Goal: Task Accomplishment & Management: Manage account settings

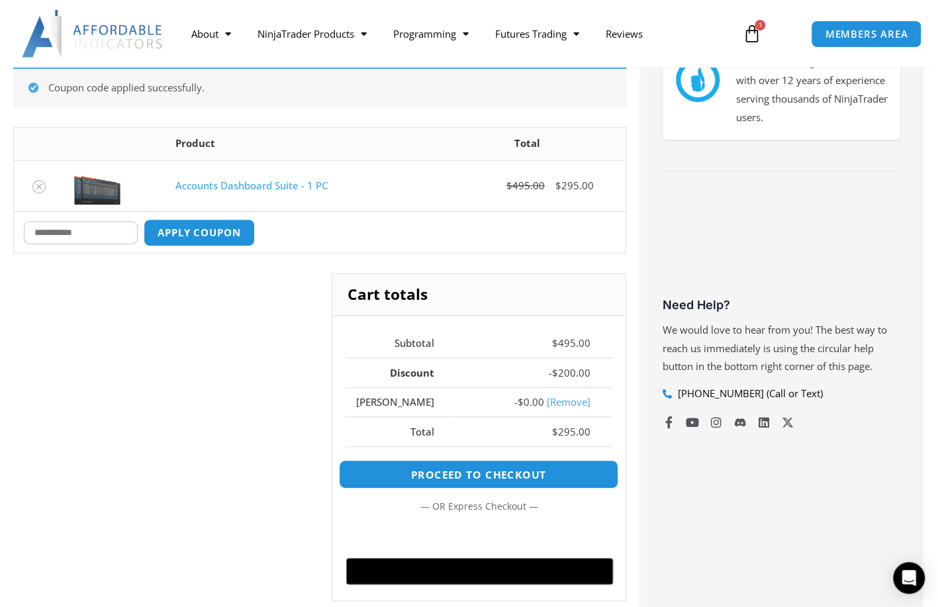
click at [496, 469] on link "Proceed to checkout" at bounding box center [479, 474] width 280 height 28
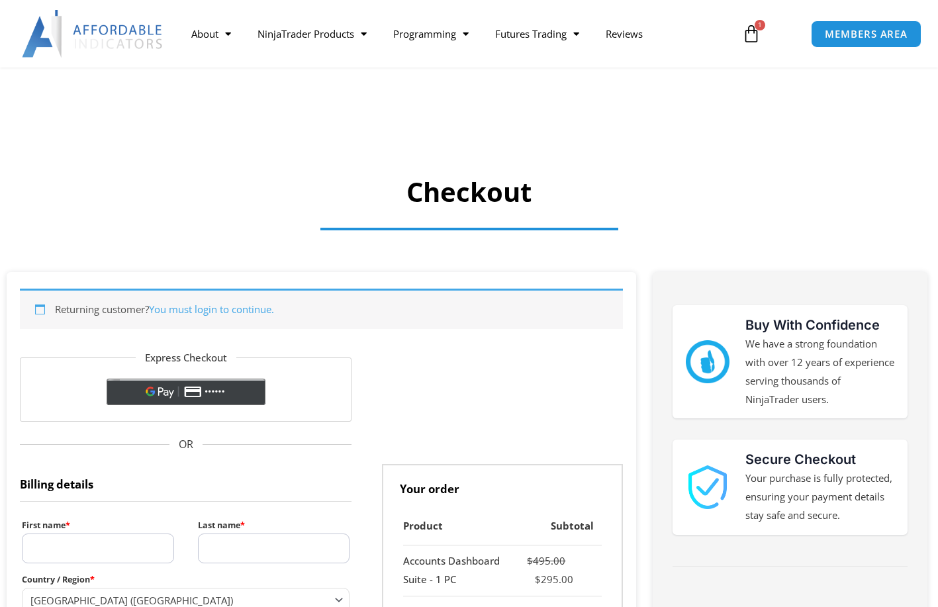
select select "**"
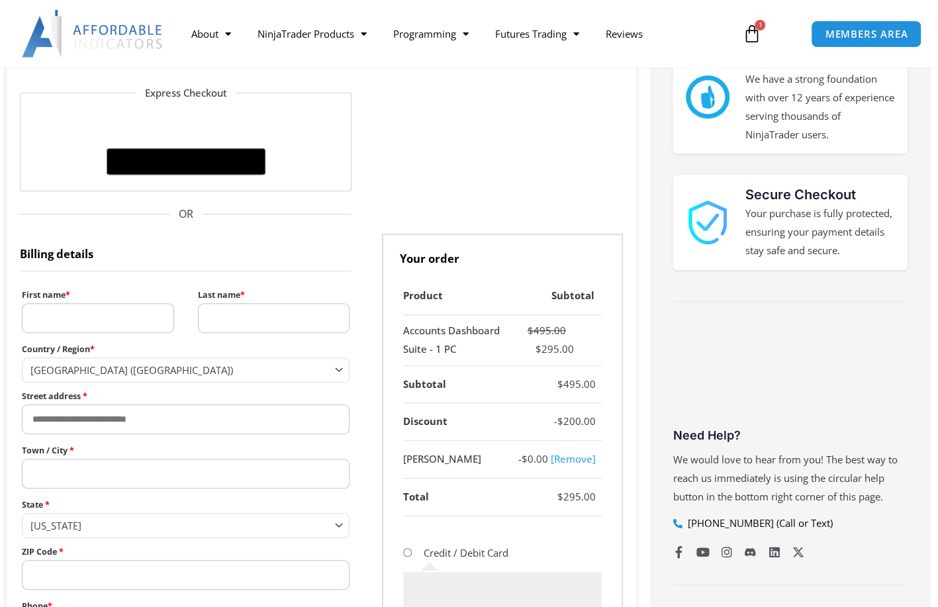
click at [91, 322] on input "First name *" at bounding box center [98, 318] width 152 height 30
type input "******"
type input "********"
type input "**********"
type input "********"
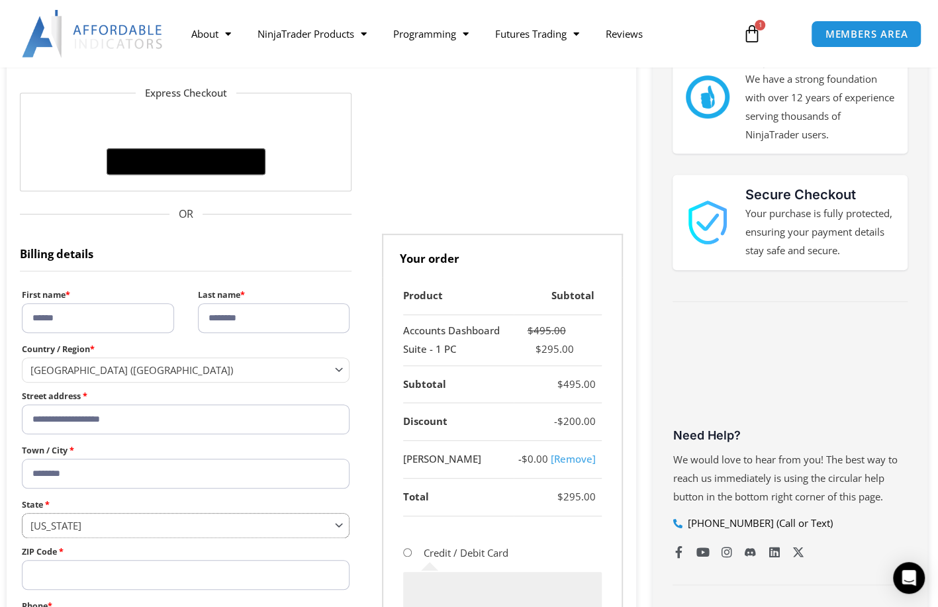
select select "**"
type input "*****"
type input "**********"
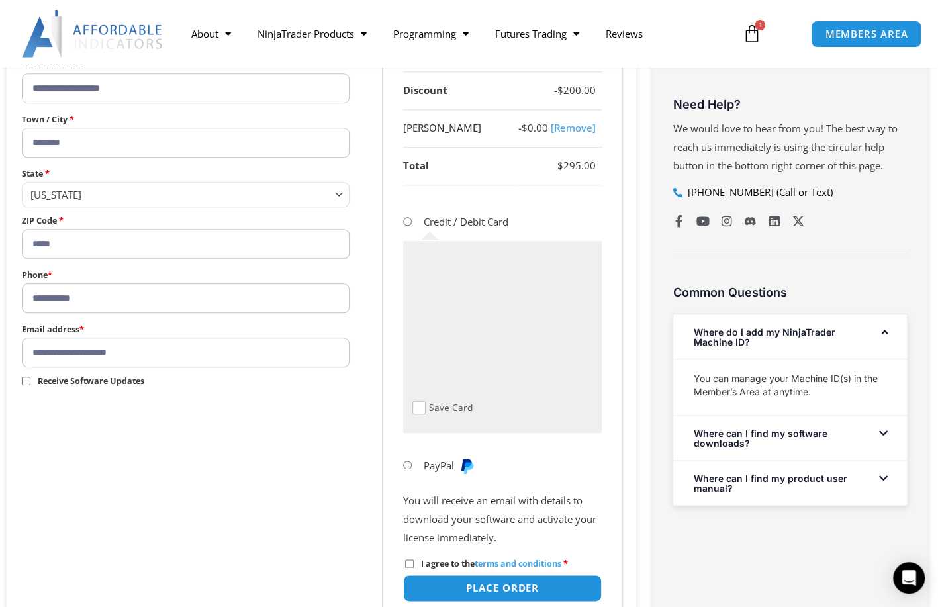
scroll to position [728, 0]
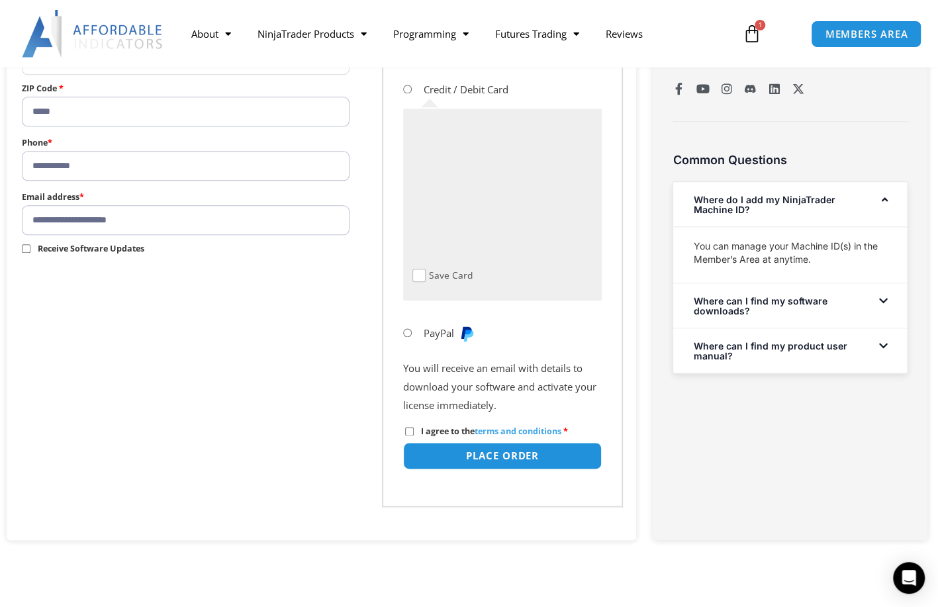
click at [413, 436] on p "I agree to the terms and conditions *" at bounding box center [502, 431] width 199 height 23
click at [485, 456] on button "Place order" at bounding box center [502, 456] width 209 height 28
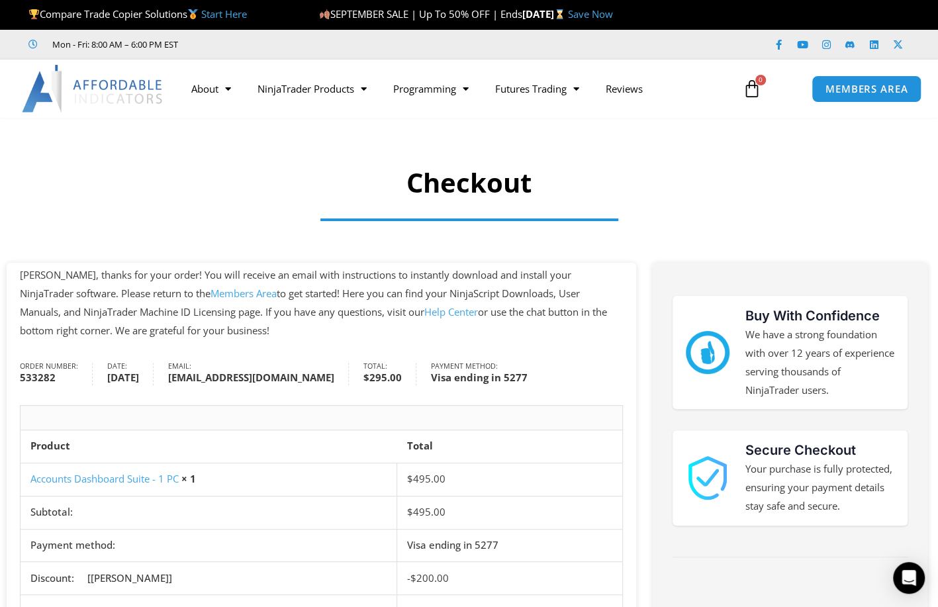
click at [211, 293] on link "Members Area" at bounding box center [244, 293] width 66 height 13
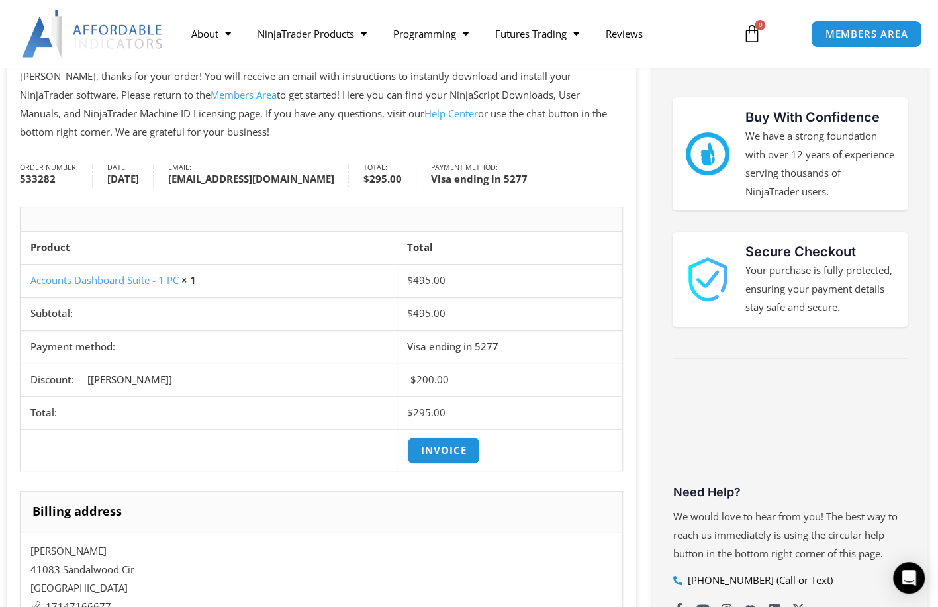
scroll to position [225, 0]
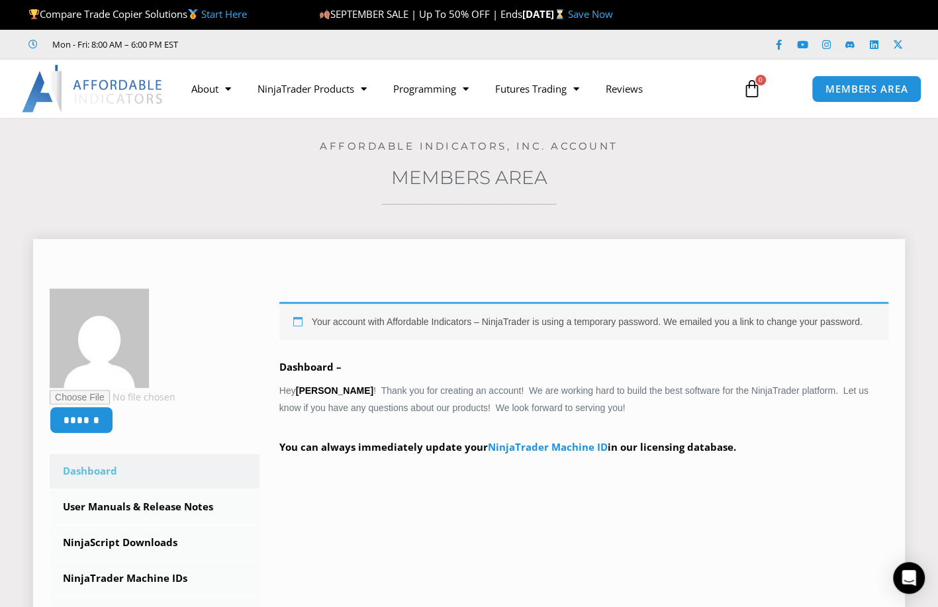
scroll to position [265, 0]
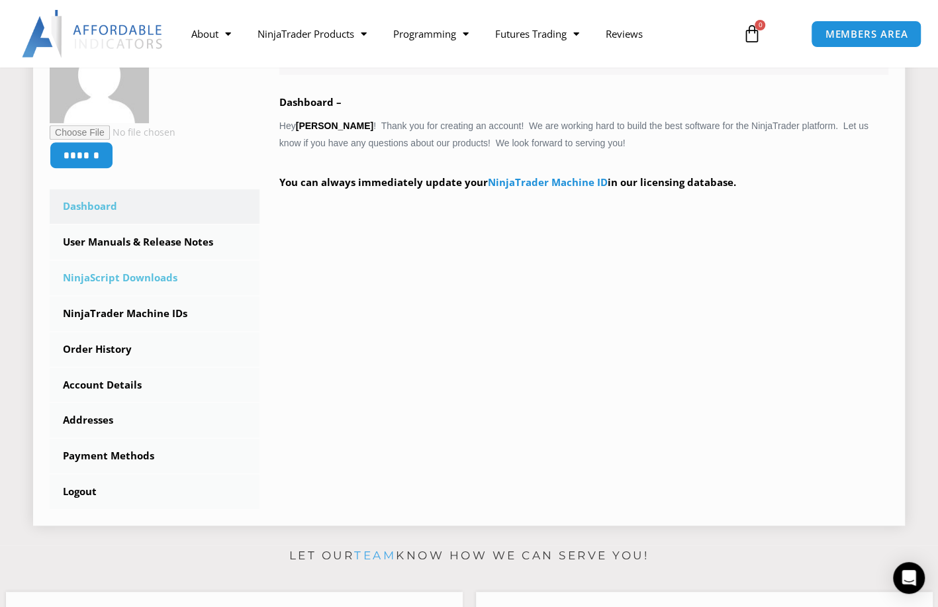
click at [141, 283] on link "NinjaScript Downloads" at bounding box center [155, 278] width 210 height 34
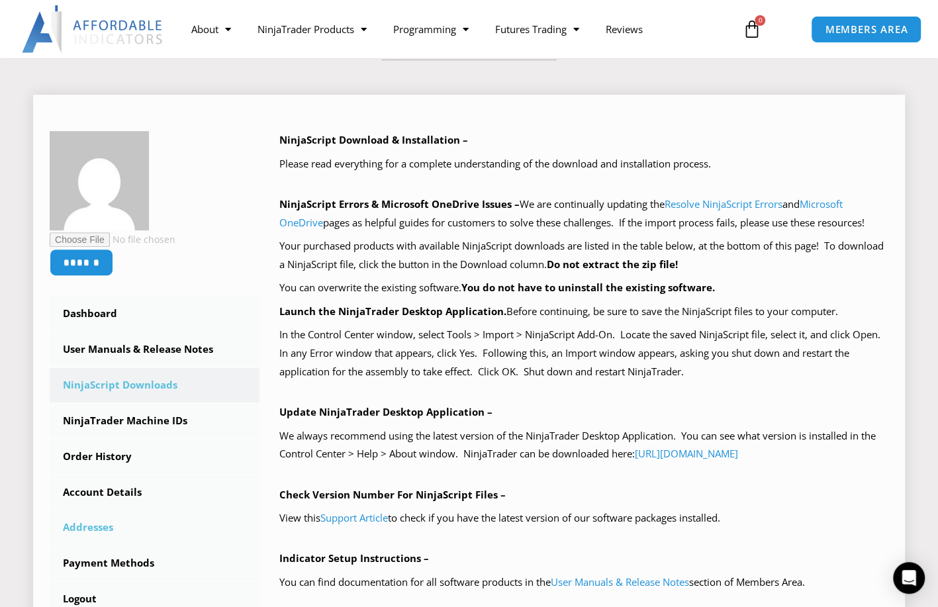
scroll to position [132, 0]
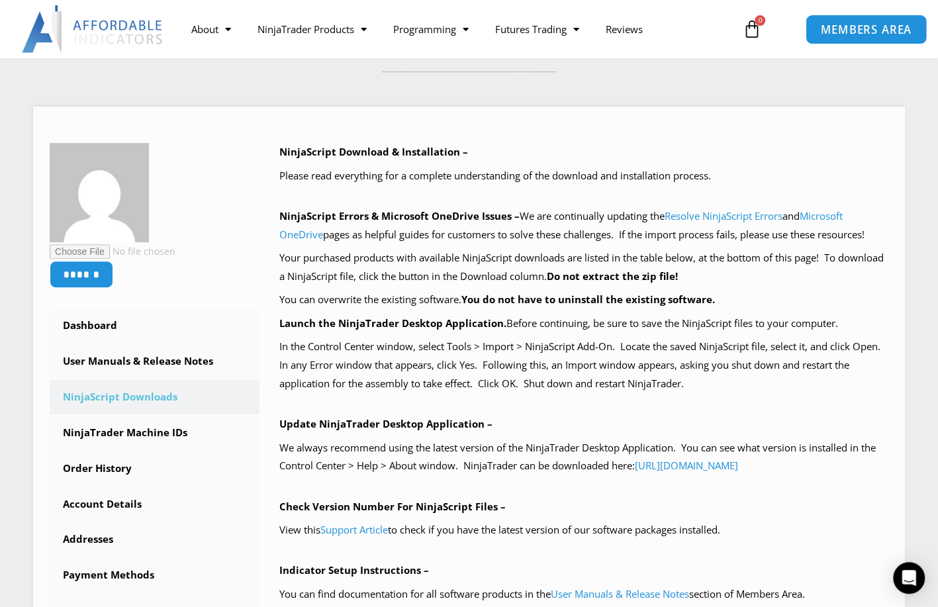
click at [895, 35] on span "MEMBERS AREA" at bounding box center [866, 29] width 91 height 11
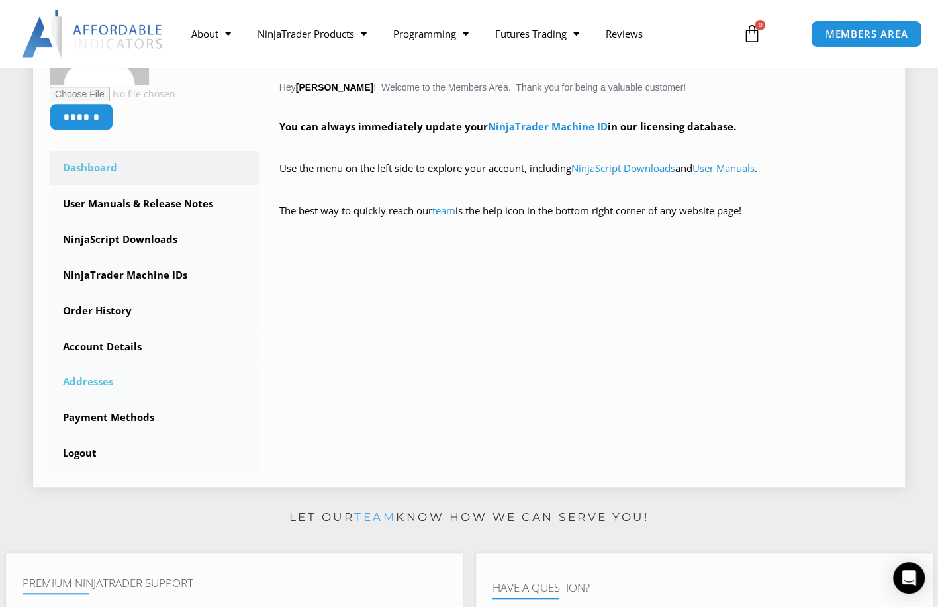
scroll to position [331, 0]
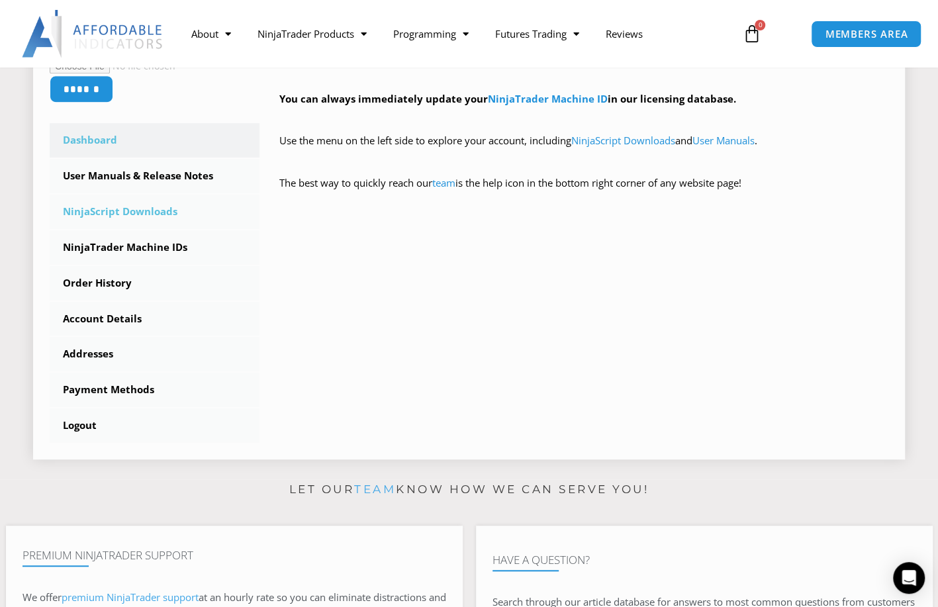
click at [156, 213] on link "NinjaScript Downloads" at bounding box center [155, 212] width 210 height 34
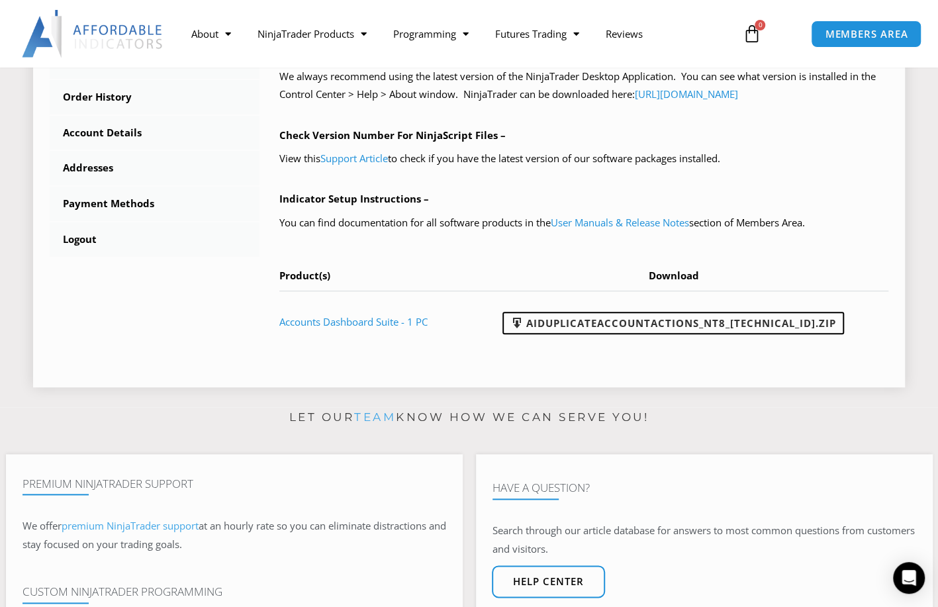
scroll to position [530, 0]
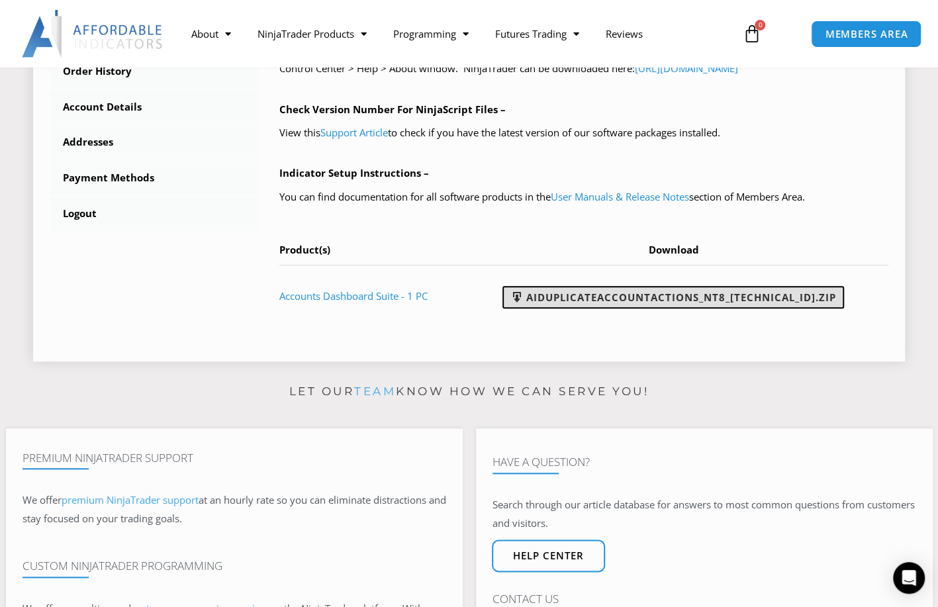
click at [678, 302] on link "AIDuplicateAccountActions_NT8_[TECHNICAL_ID].zip" at bounding box center [673, 297] width 342 height 23
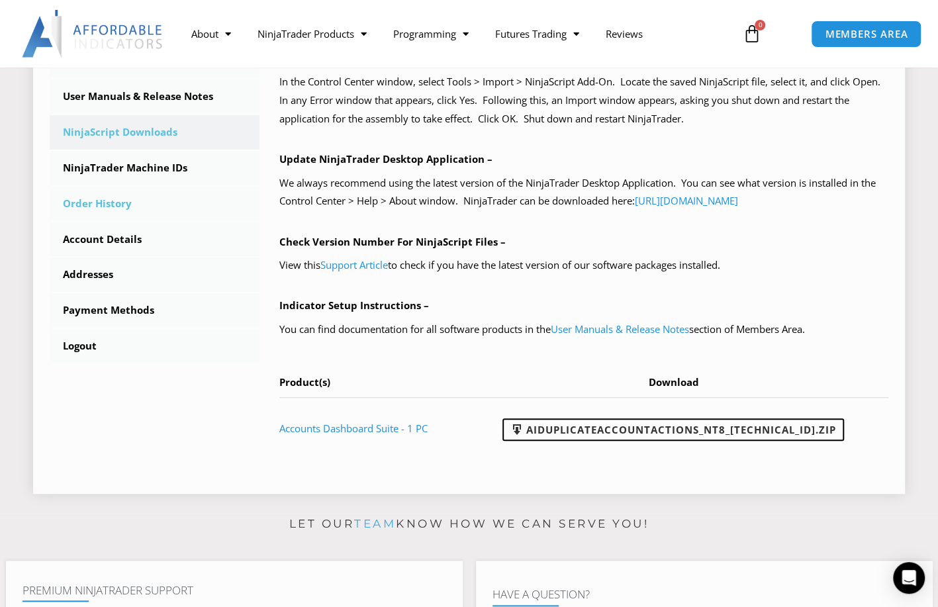
scroll to position [331, 0]
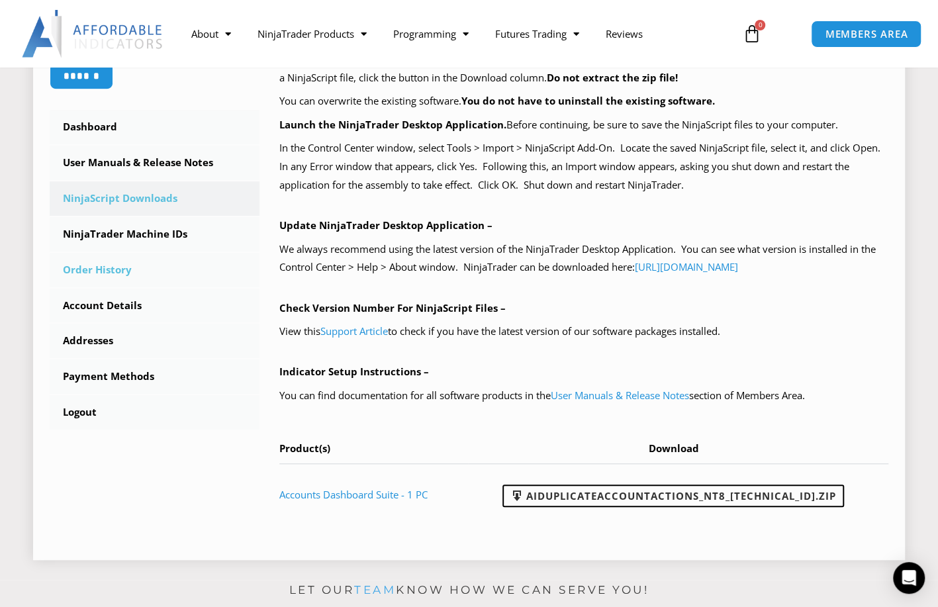
click at [104, 273] on link "Order History" at bounding box center [155, 270] width 210 height 34
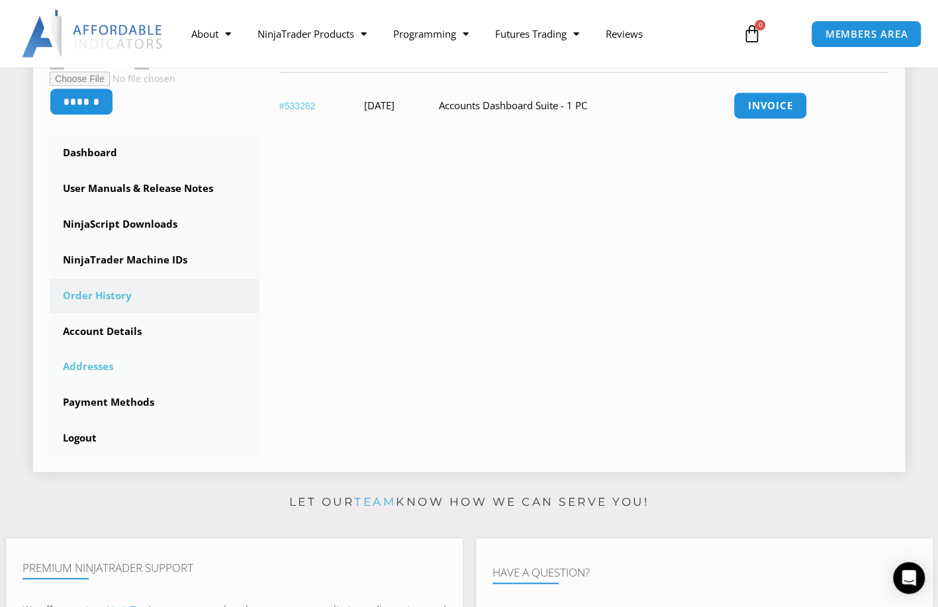
scroll to position [265, 0]
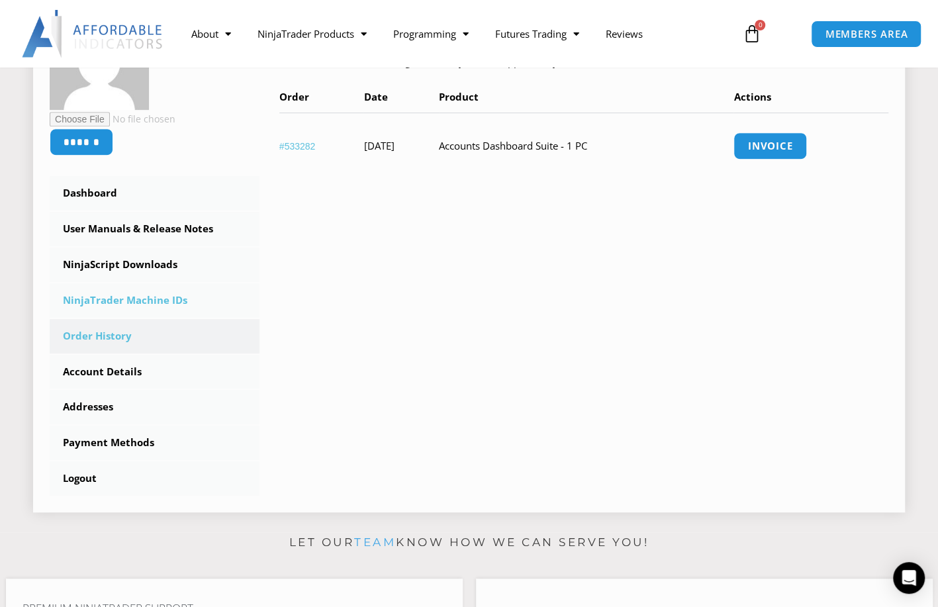
click at [160, 301] on link "NinjaTrader Machine IDs" at bounding box center [155, 300] width 210 height 34
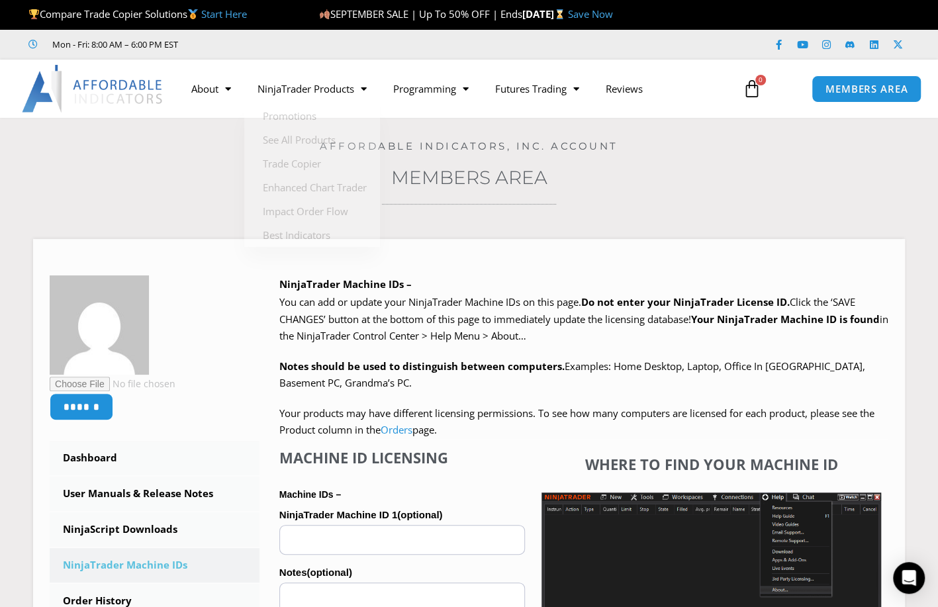
click at [700, 169] on h3 "Members Area" at bounding box center [469, 178] width 872 height 24
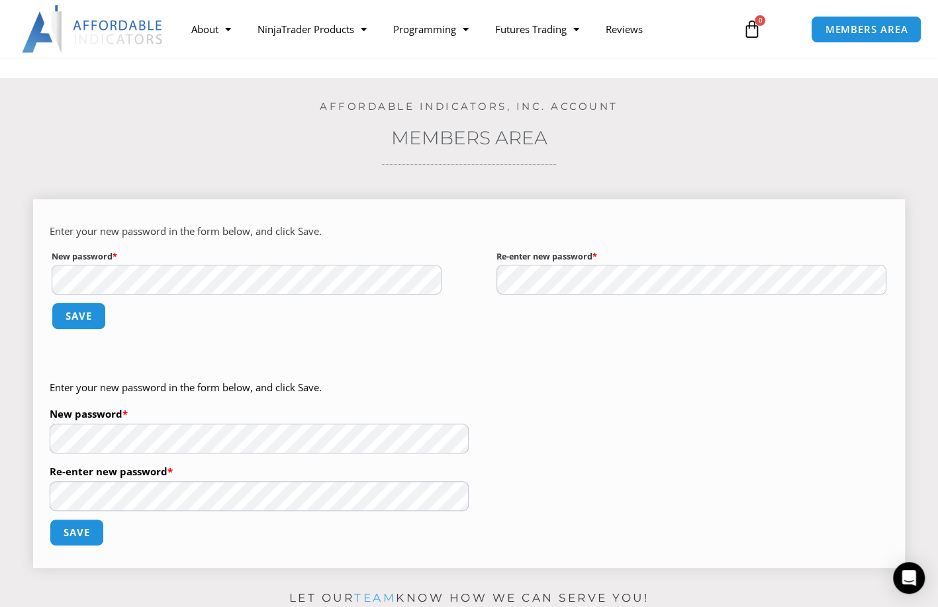
scroll to position [132, 0]
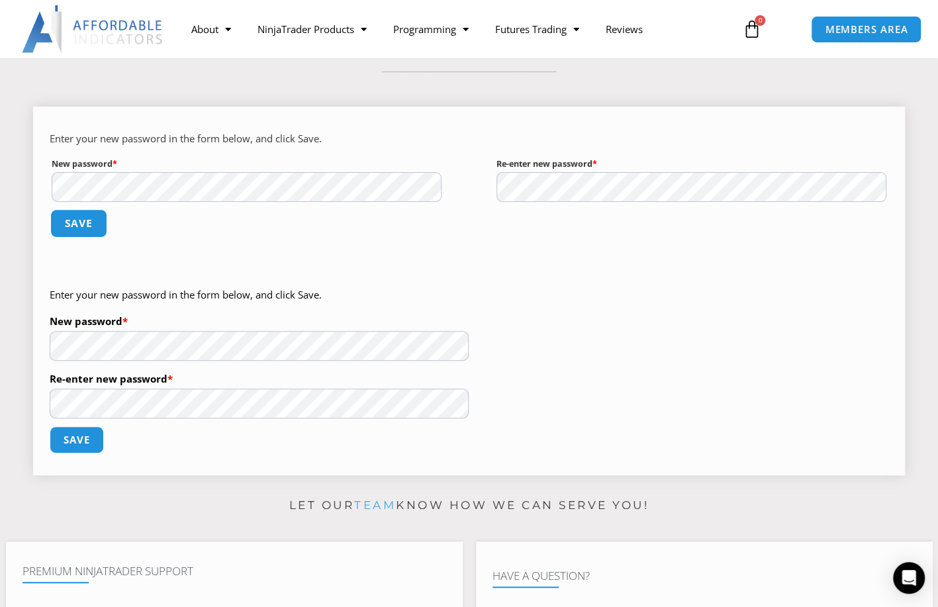
click at [81, 227] on button "Save" at bounding box center [78, 223] width 57 height 28
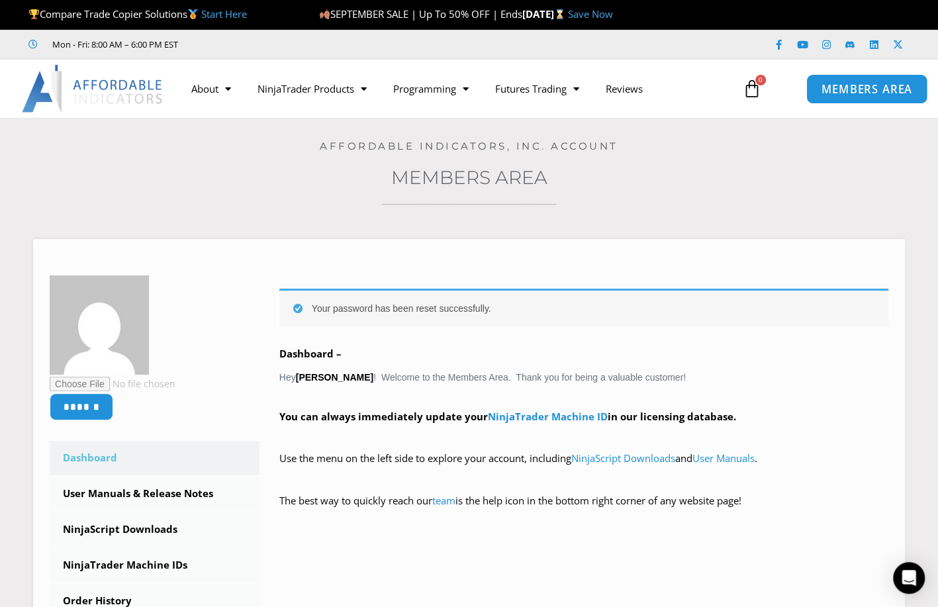
click at [888, 91] on span "MEMBERS AREA" at bounding box center [866, 88] width 91 height 11
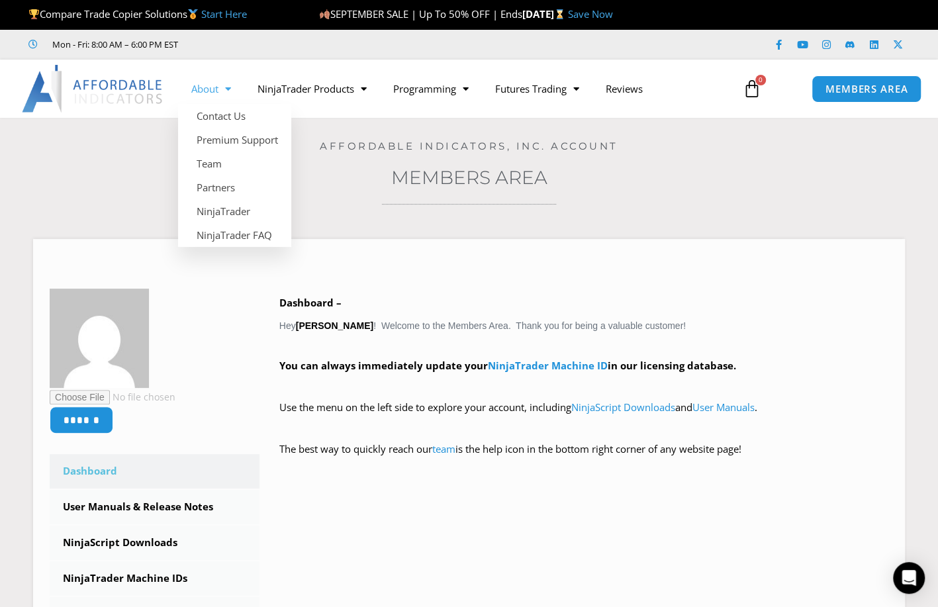
click at [146, 91] on img at bounding box center [93, 89] width 142 height 48
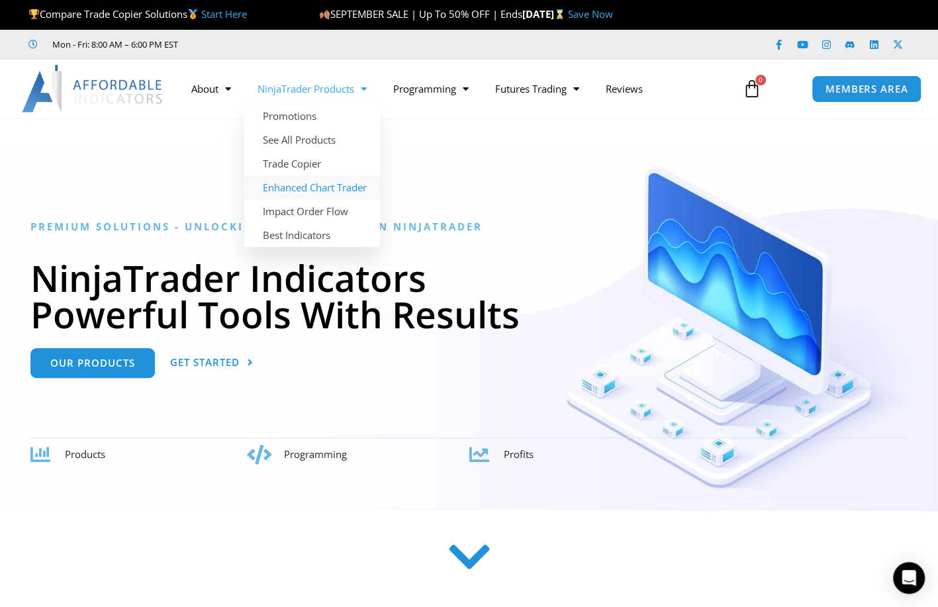
click at [306, 177] on link "Enhanced Chart Trader" at bounding box center [312, 187] width 136 height 24
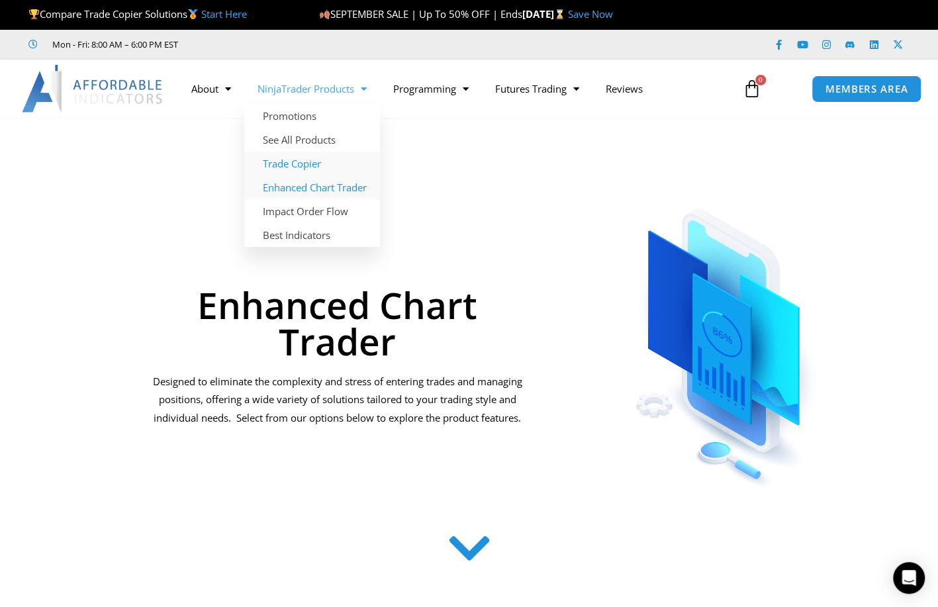
click at [301, 164] on link "Trade Copier" at bounding box center [312, 164] width 136 height 24
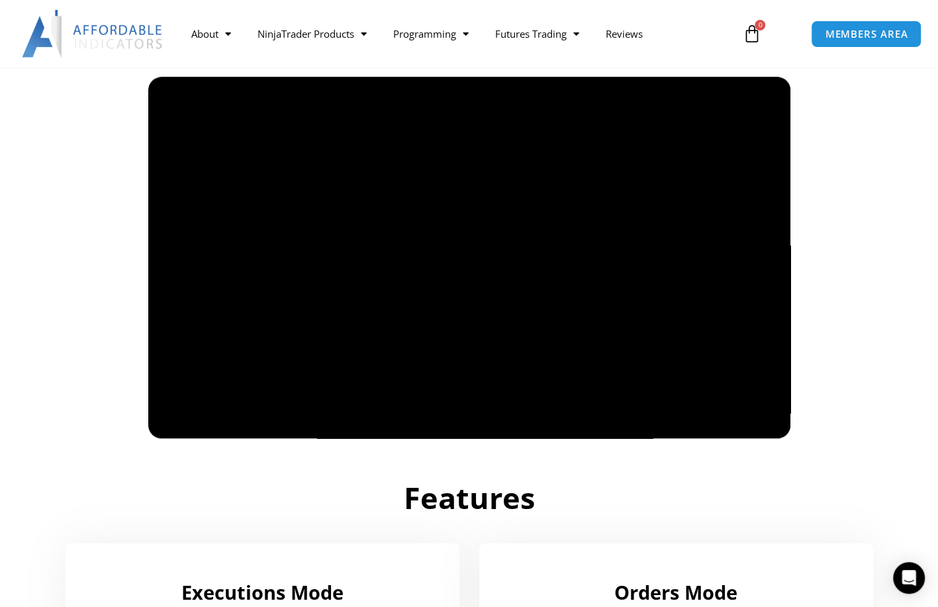
scroll to position [868, 0]
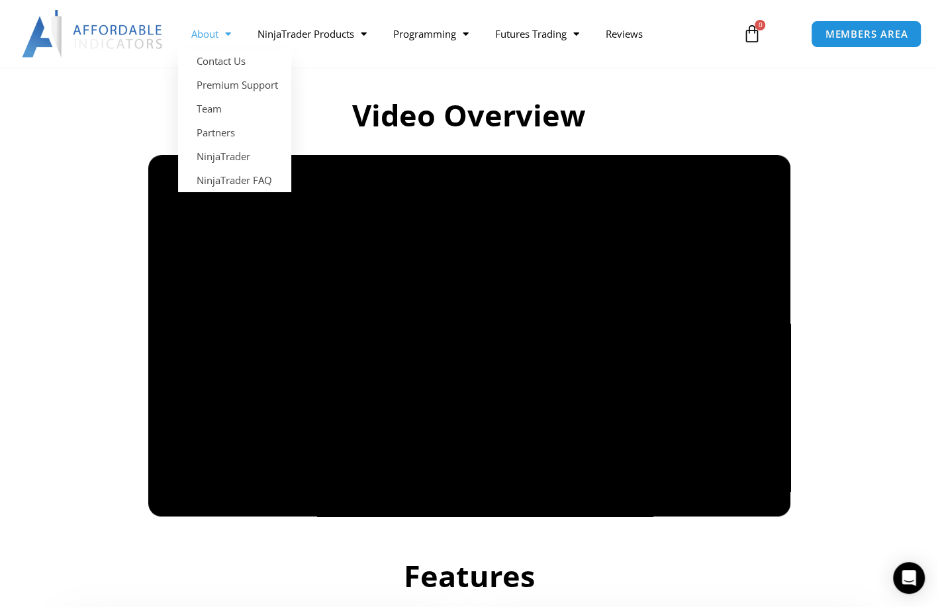
click at [126, 30] on img at bounding box center [93, 34] width 142 height 48
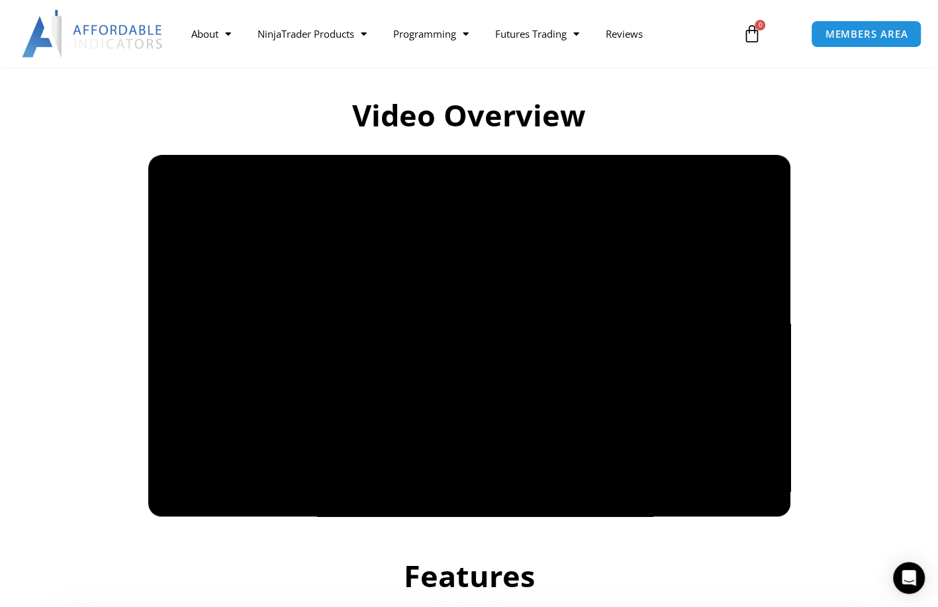
click at [129, 30] on img at bounding box center [93, 34] width 142 height 48
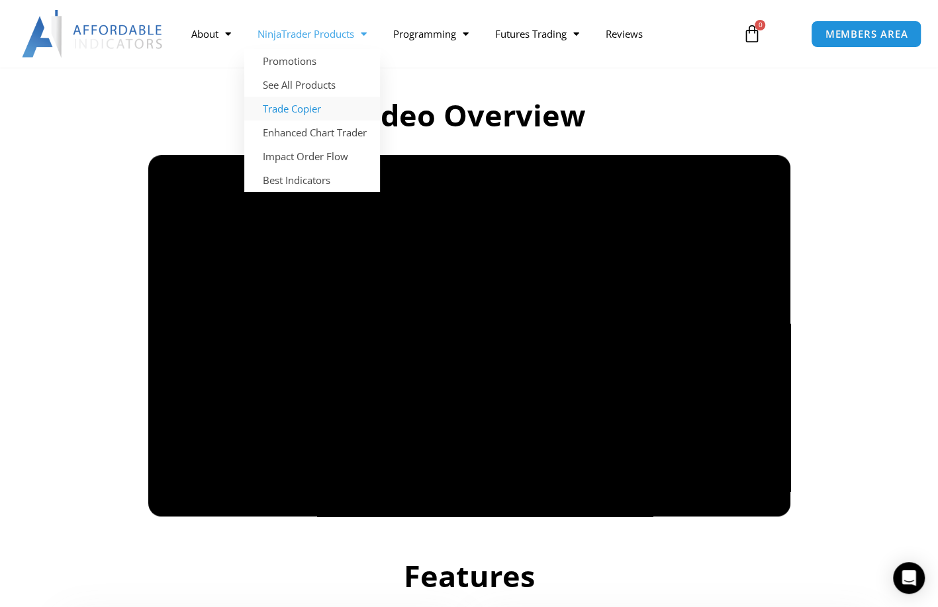
click at [310, 38] on link "NinjaTrader Products" at bounding box center [312, 34] width 136 height 30
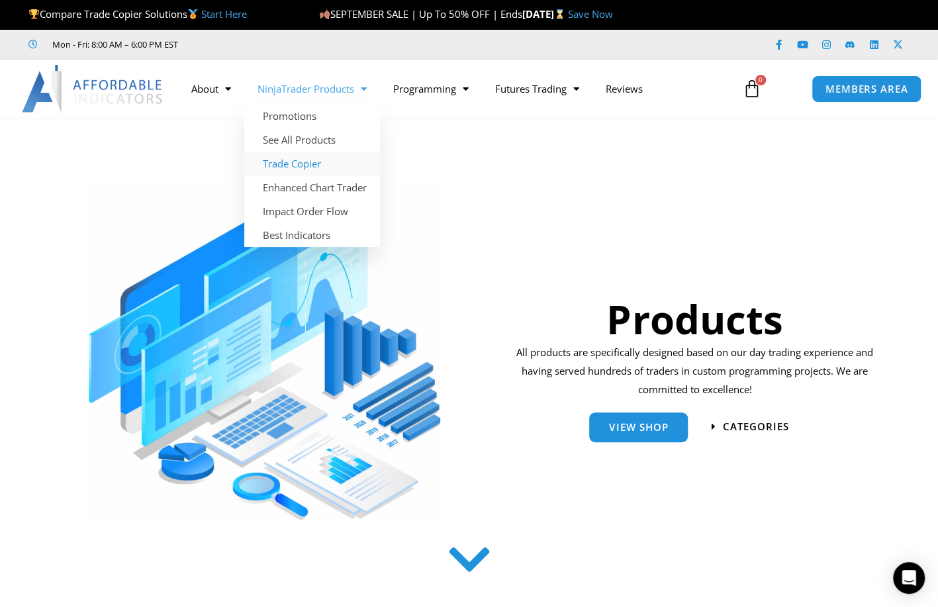
click at [294, 164] on link "Trade Copier" at bounding box center [312, 164] width 136 height 24
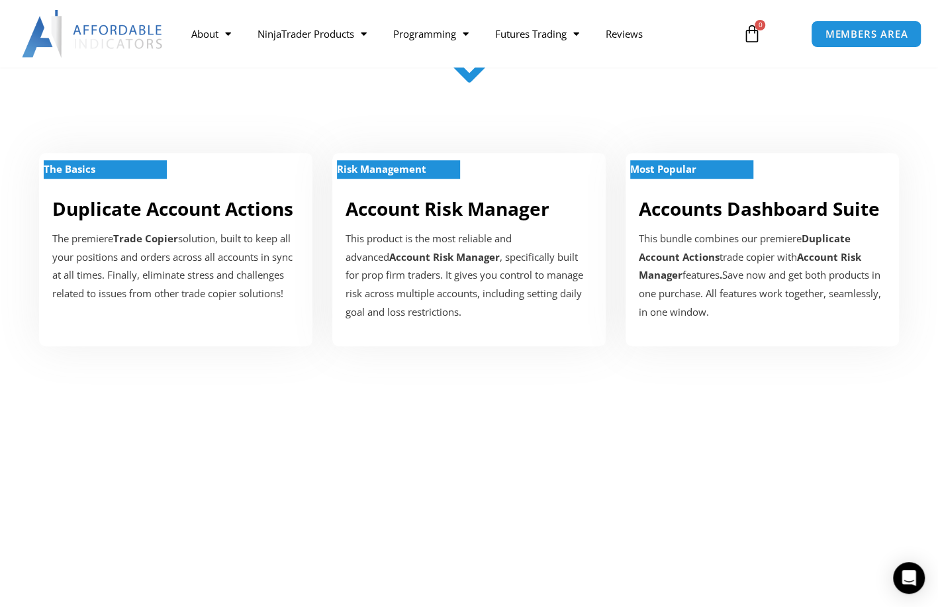
scroll to position [463, 0]
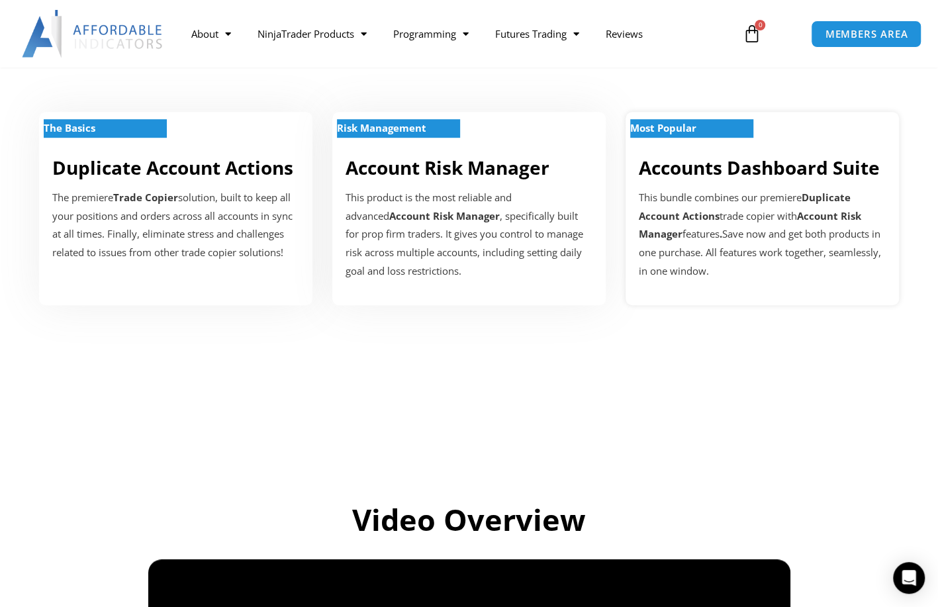
click at [714, 184] on div "Most Popular Accounts Dashboard Suite This bundle combines our premiere Duplica…" at bounding box center [762, 208] width 273 height 193
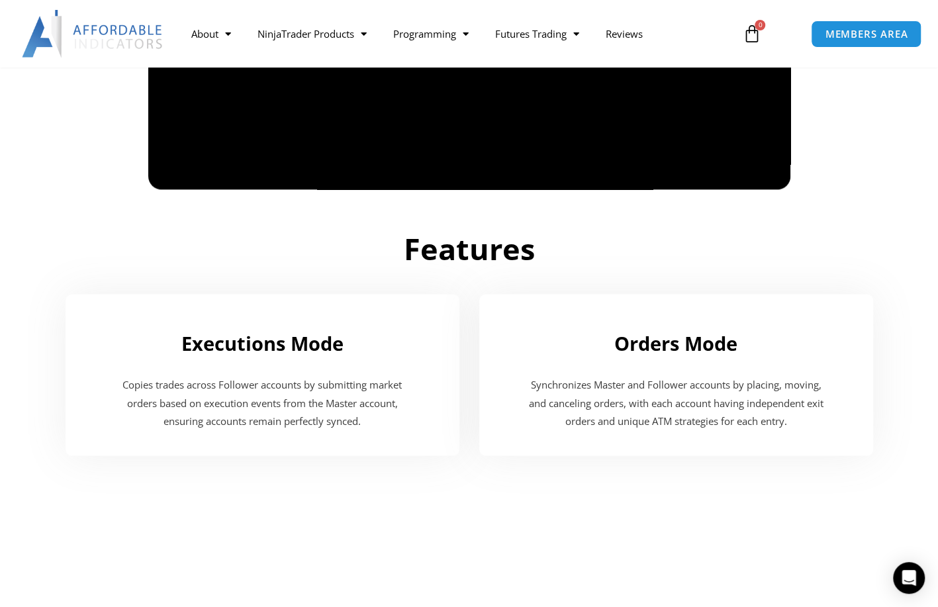
scroll to position [1258, 0]
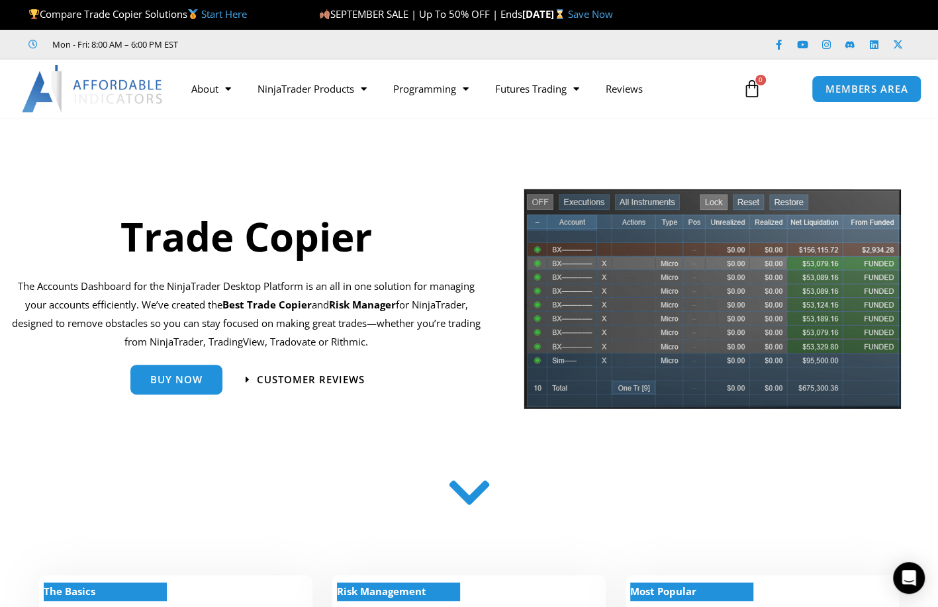
click at [97, 89] on img at bounding box center [93, 89] width 142 height 48
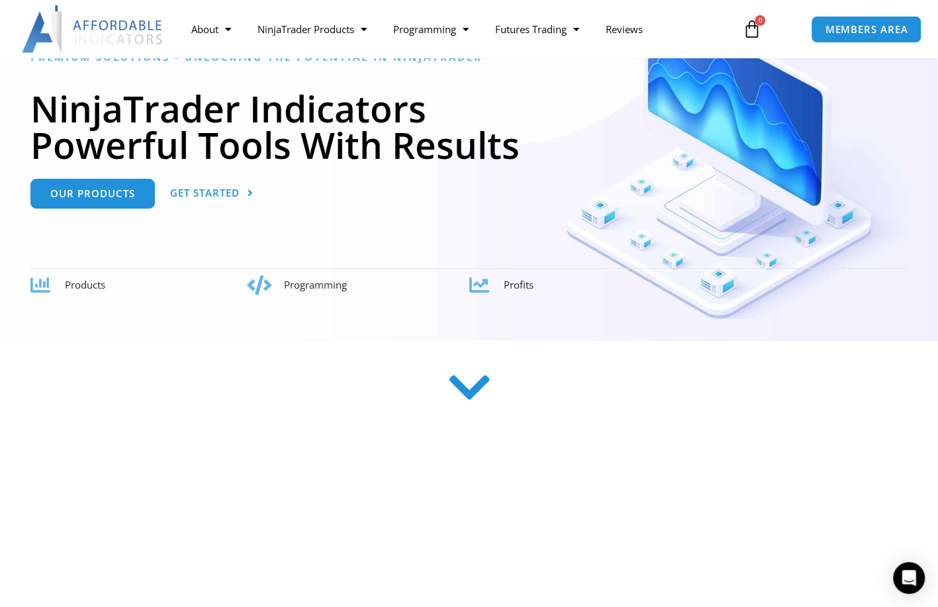
scroll to position [199, 0]
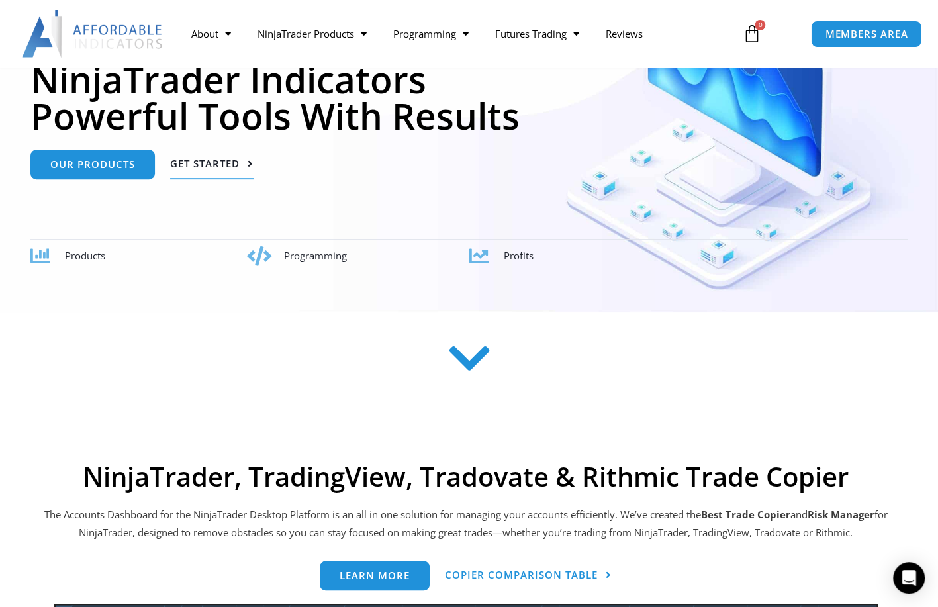
click at [201, 166] on span "Get Started" at bounding box center [205, 164] width 70 height 10
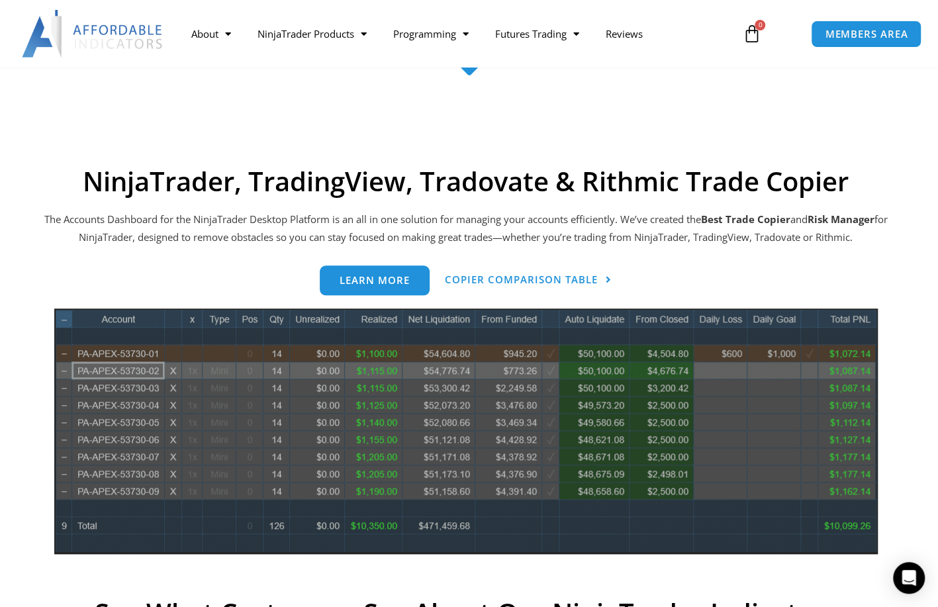
scroll to position [533, 0]
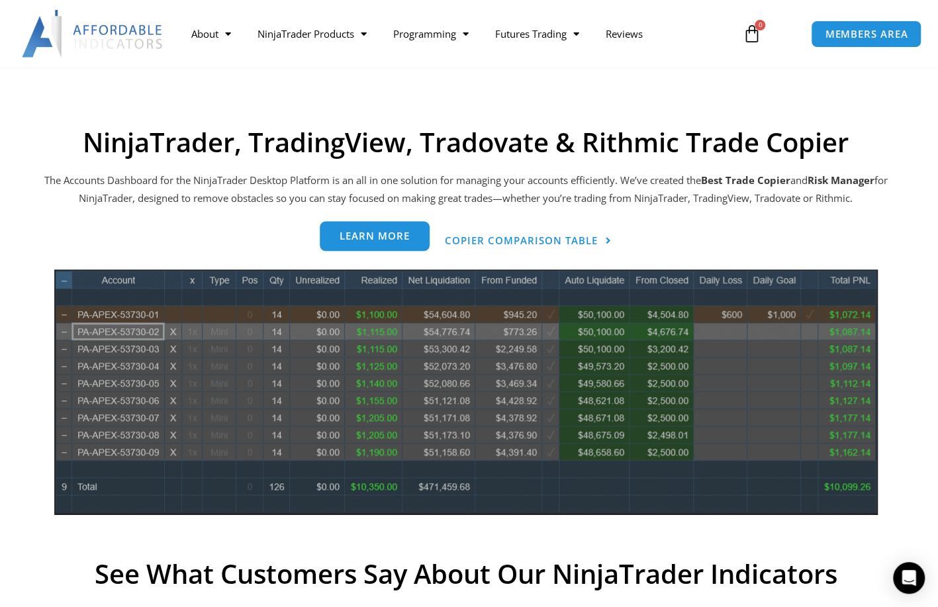
click at [398, 239] on span "Learn more" at bounding box center [375, 237] width 70 height 10
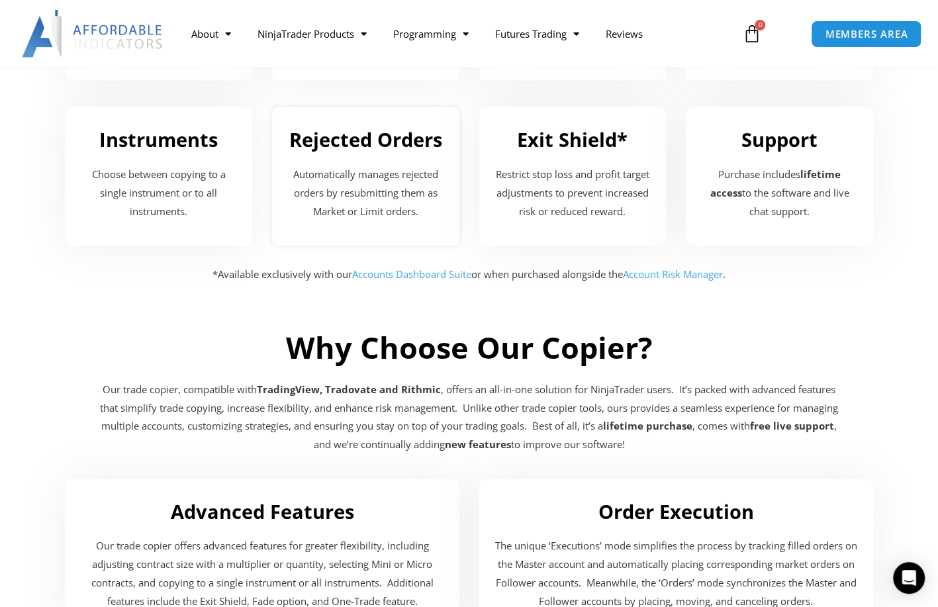
scroll to position [1920, 0]
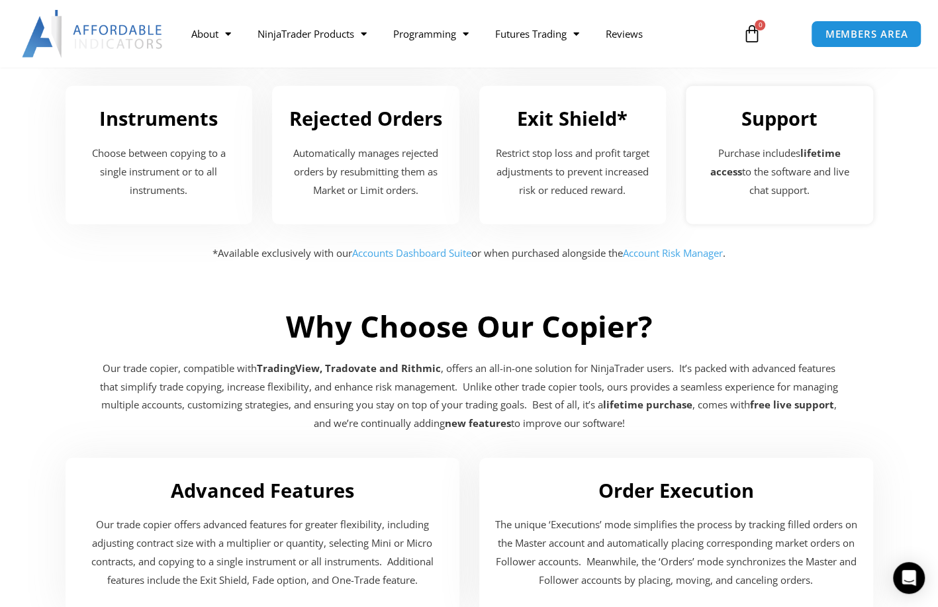
click at [779, 124] on h2 "Support" at bounding box center [779, 118] width 161 height 25
click at [767, 175] on p "Purchase includes lifetime access to the software and live chat support." at bounding box center [779, 172] width 161 height 56
click at [439, 248] on link "Accounts Dashboard Suite" at bounding box center [411, 252] width 119 height 13
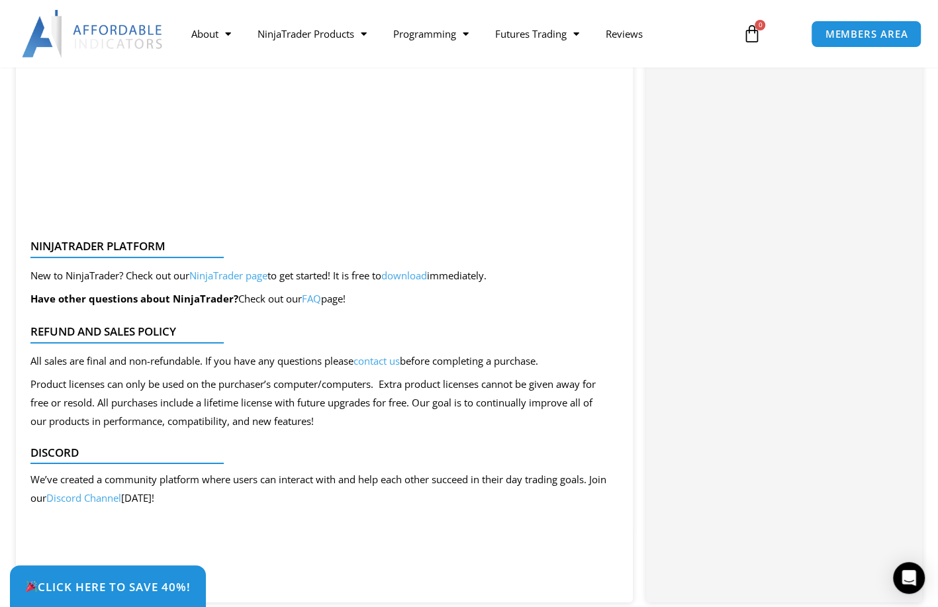
scroll to position [2317, 0]
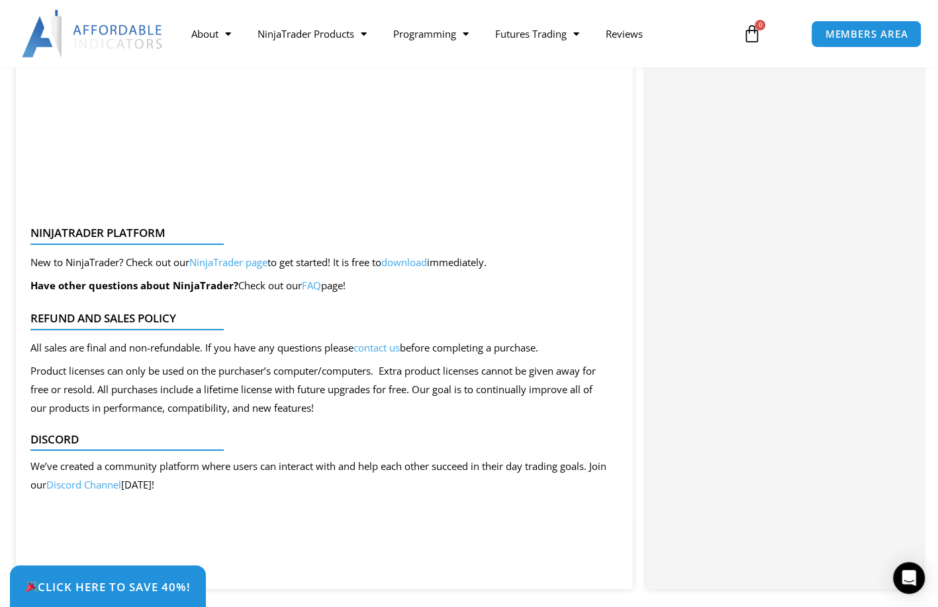
click at [258, 264] on link "NinjaTrader page" at bounding box center [228, 262] width 78 height 13
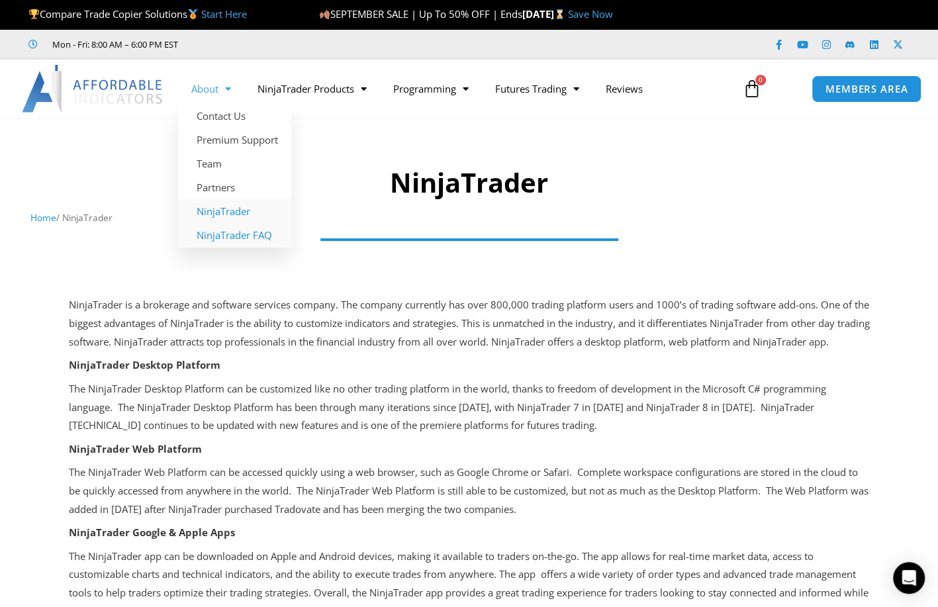
click at [243, 234] on link "NinjaTrader FAQ" at bounding box center [234, 235] width 113 height 24
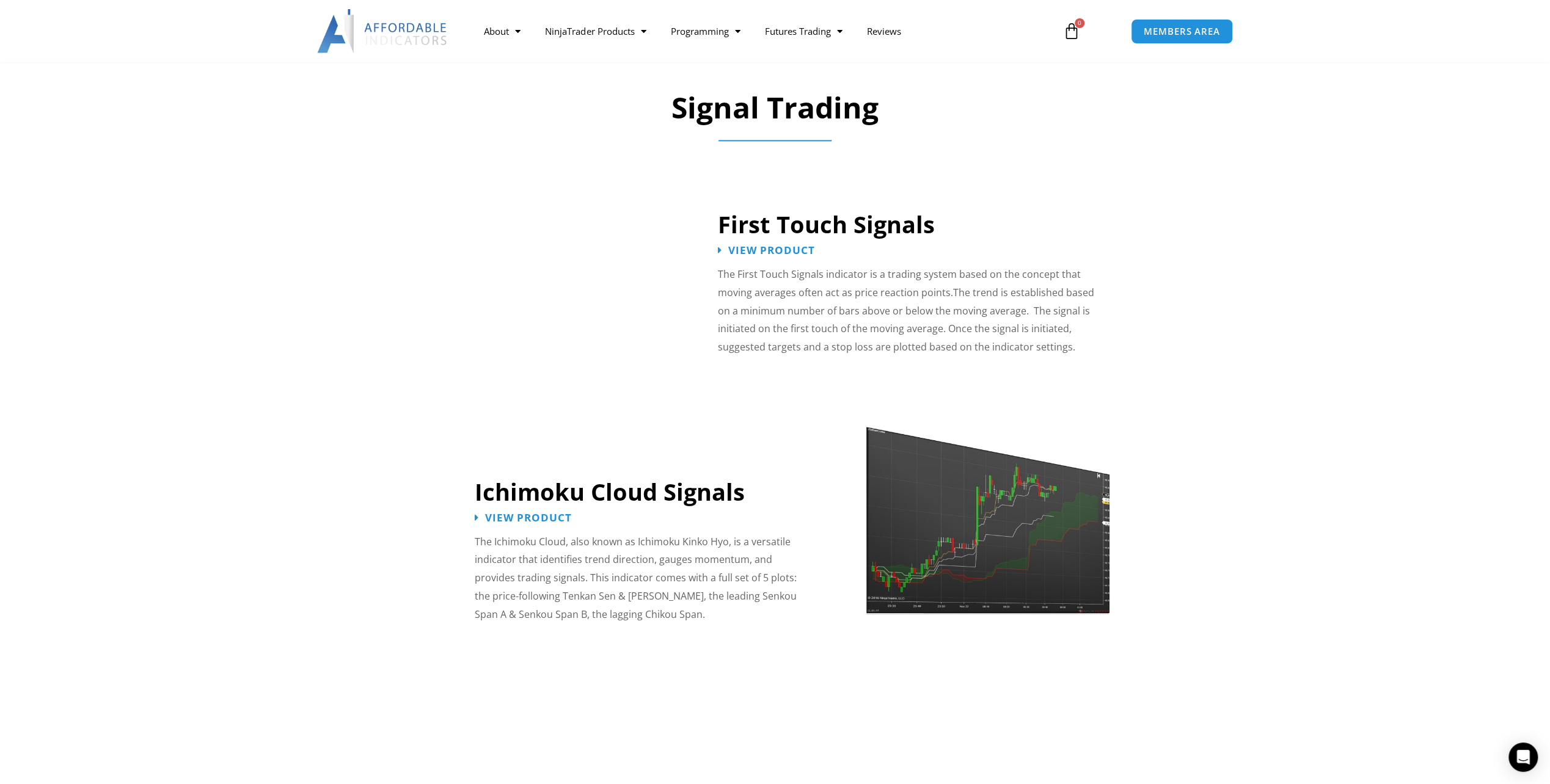
scroll to position [1771, 0]
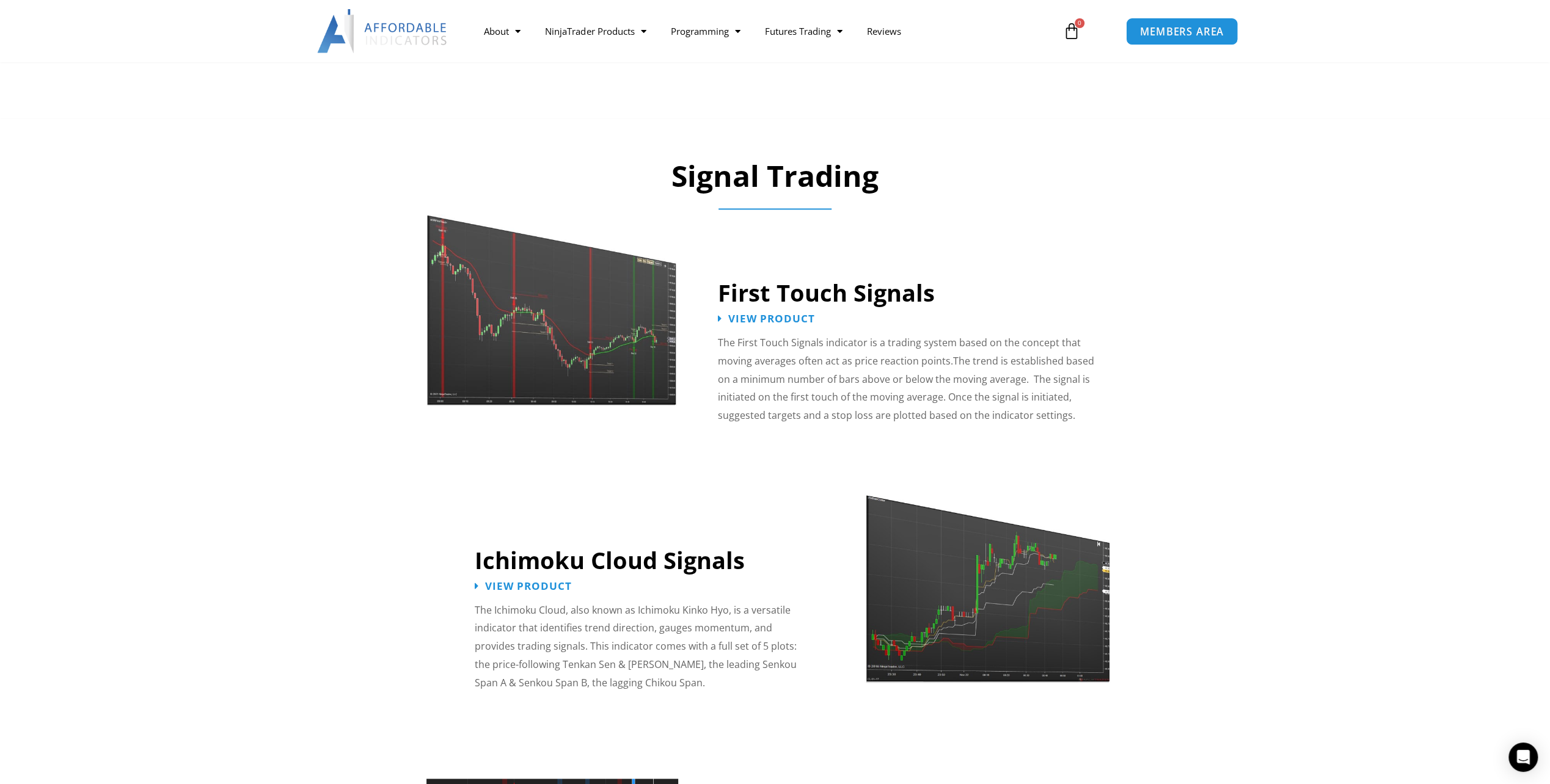
click at [1199, 26] on span "MEMBERS AREA" at bounding box center [1181, 30] width 84 height 10
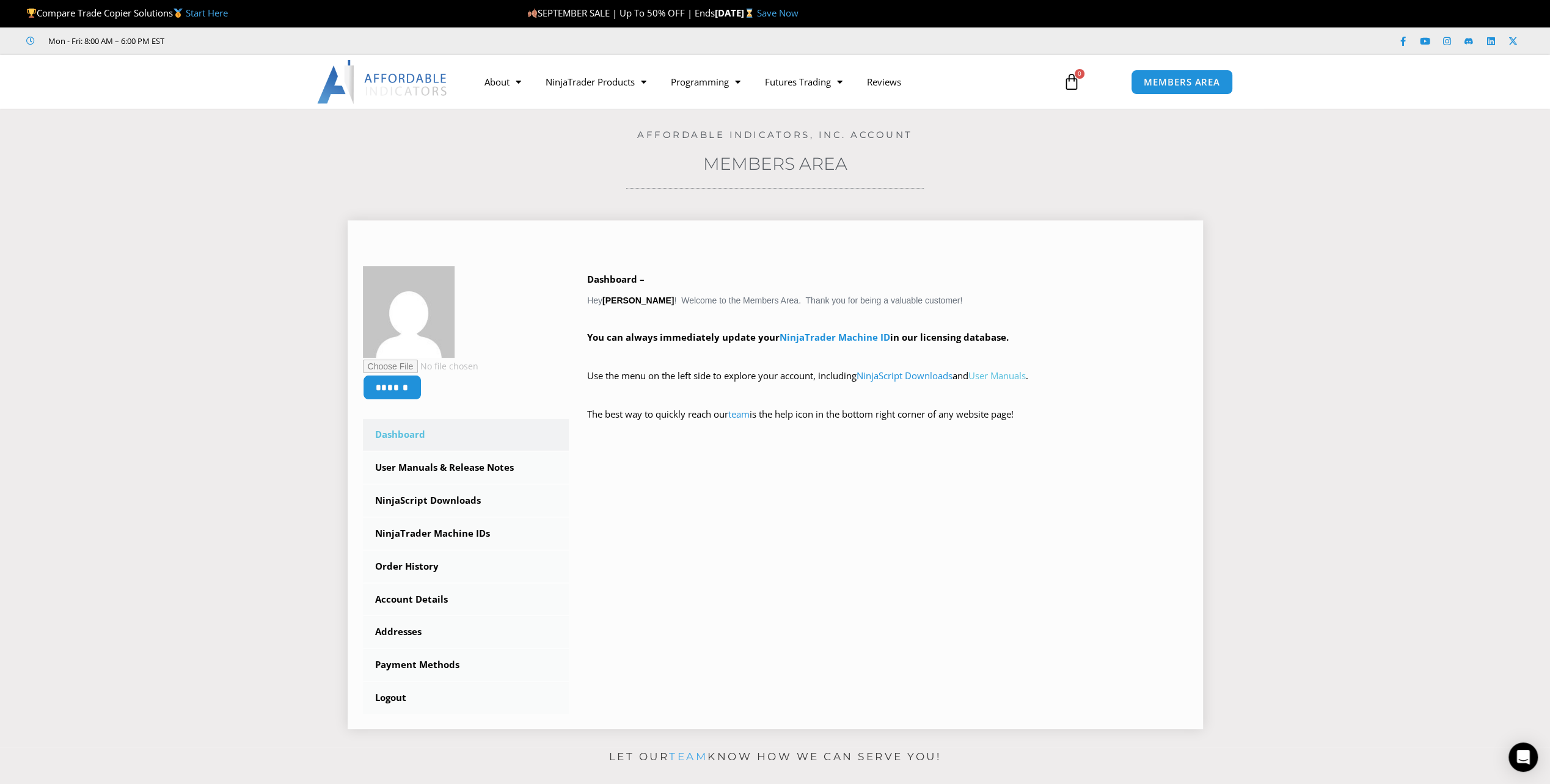
click at [1010, 380] on link "User Manuals" at bounding box center [996, 375] width 57 height 12
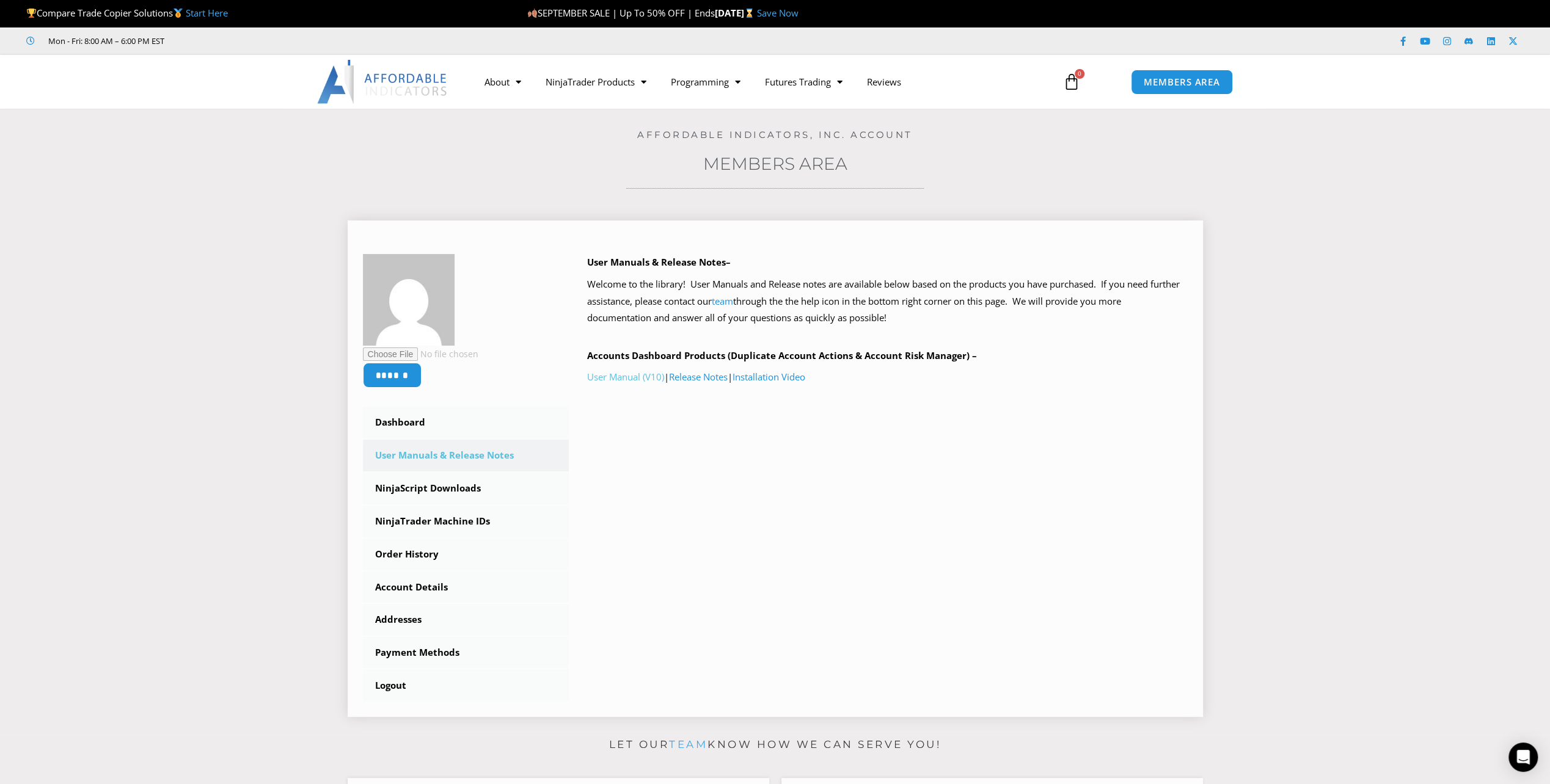
click at [637, 374] on link "User Manual (V10)" at bounding box center [625, 376] width 77 height 12
click at [778, 380] on link "Installation Video" at bounding box center [769, 376] width 73 height 12
click at [420, 493] on link "NinjaScript Downloads" at bounding box center [466, 488] width 207 height 31
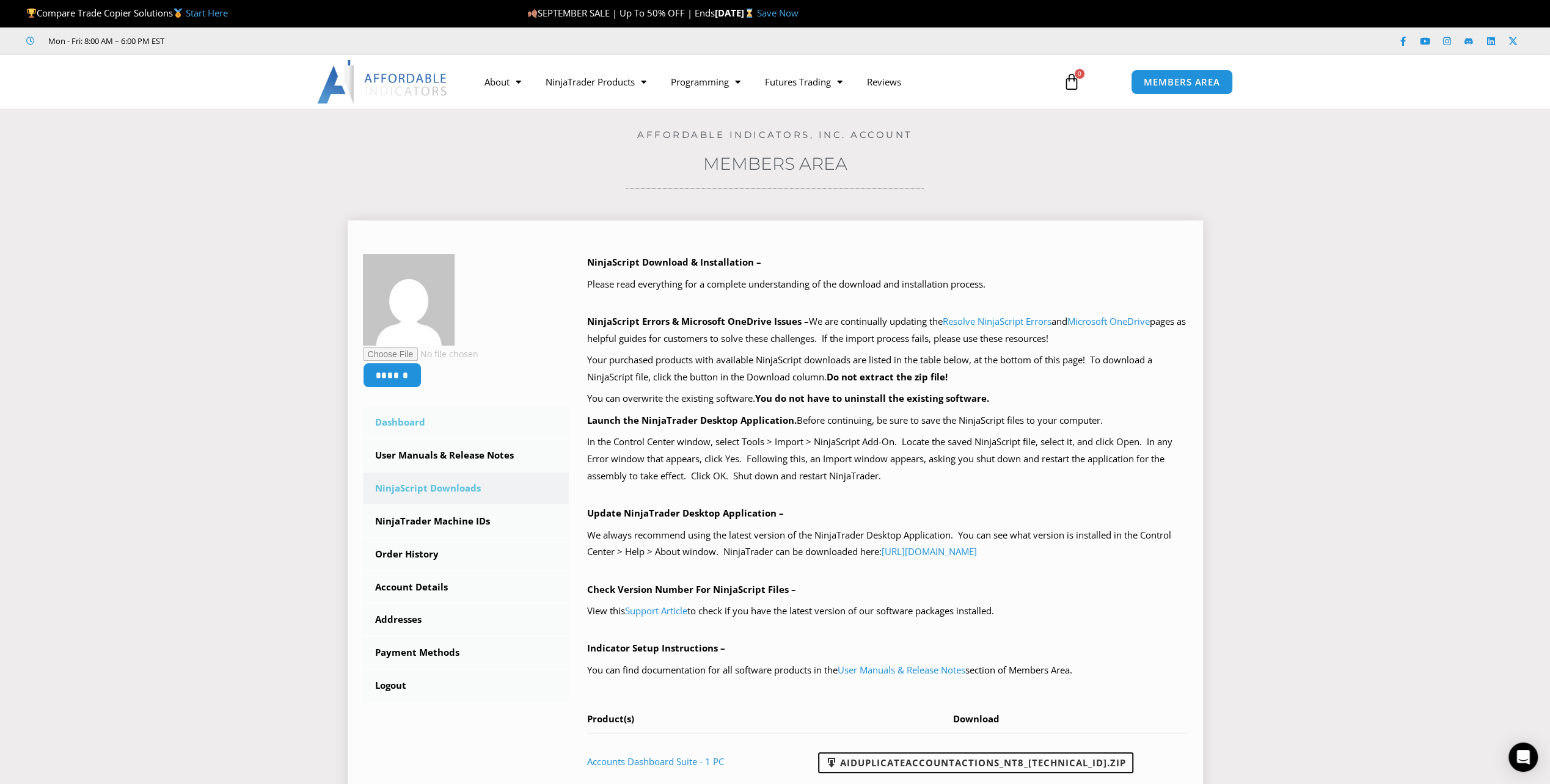
click at [404, 423] on link "Dashboard" at bounding box center [466, 422] width 207 height 31
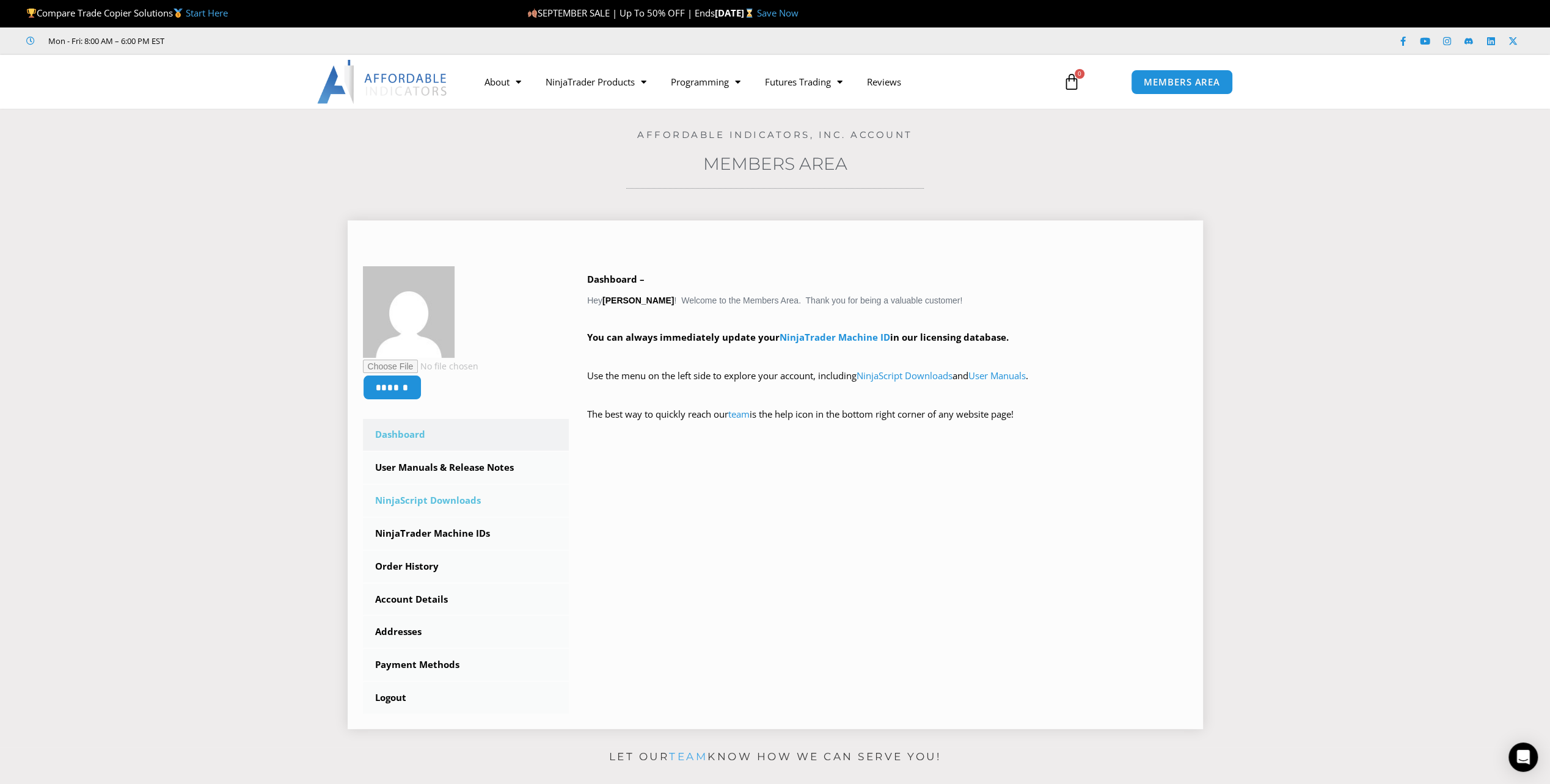
click at [434, 502] on link "NinjaScript Downloads" at bounding box center [466, 501] width 207 height 31
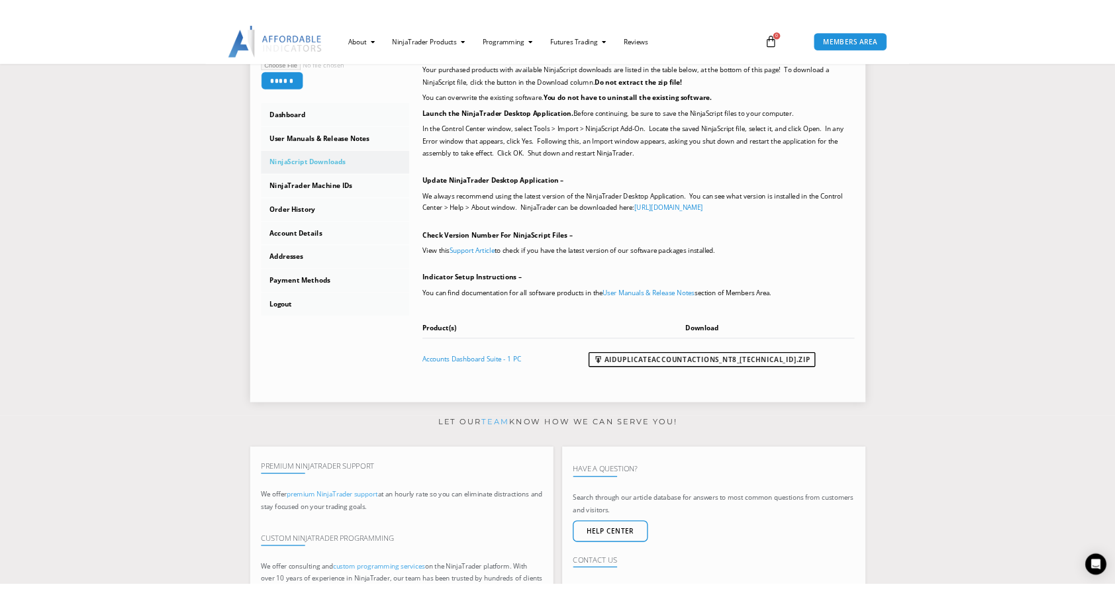
scroll to position [331, 0]
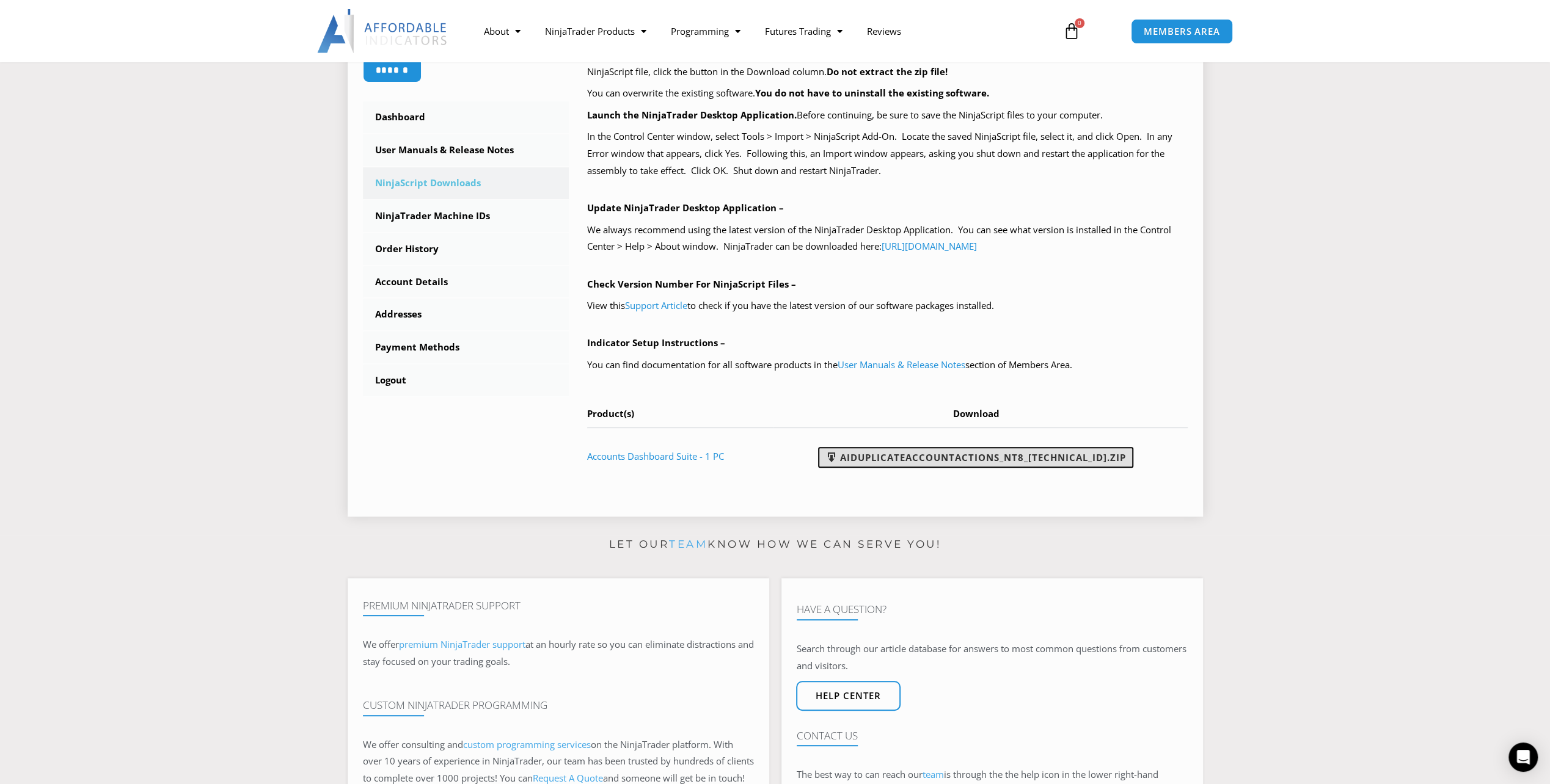
click at [977, 451] on link "AIDuplicateAccountActions_NT8_25.9.24.1.zip" at bounding box center [975, 457] width 316 height 21
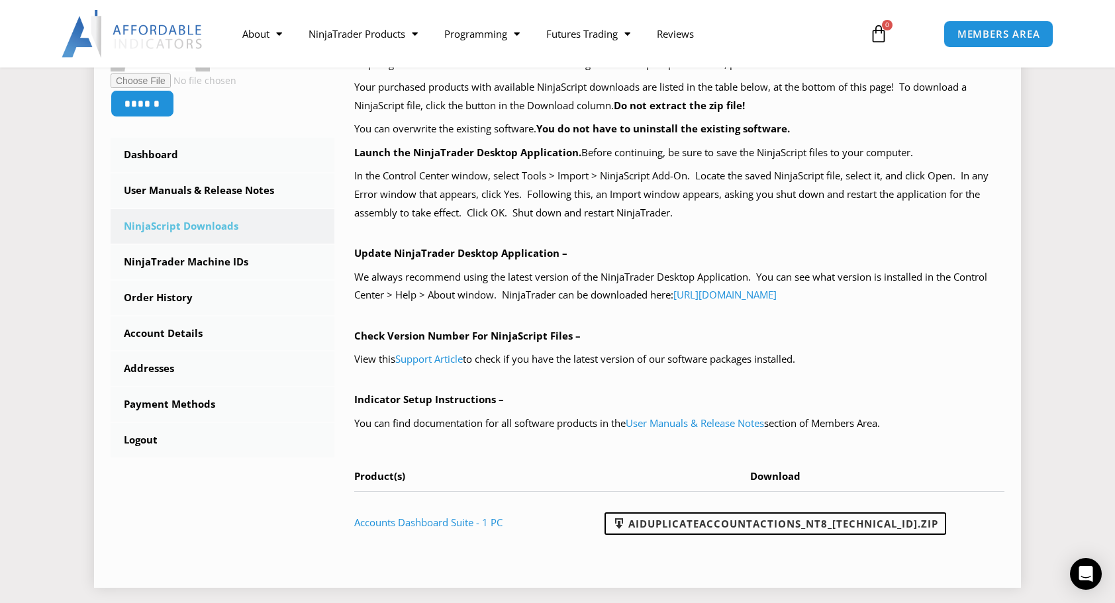
scroll to position [265, 0]
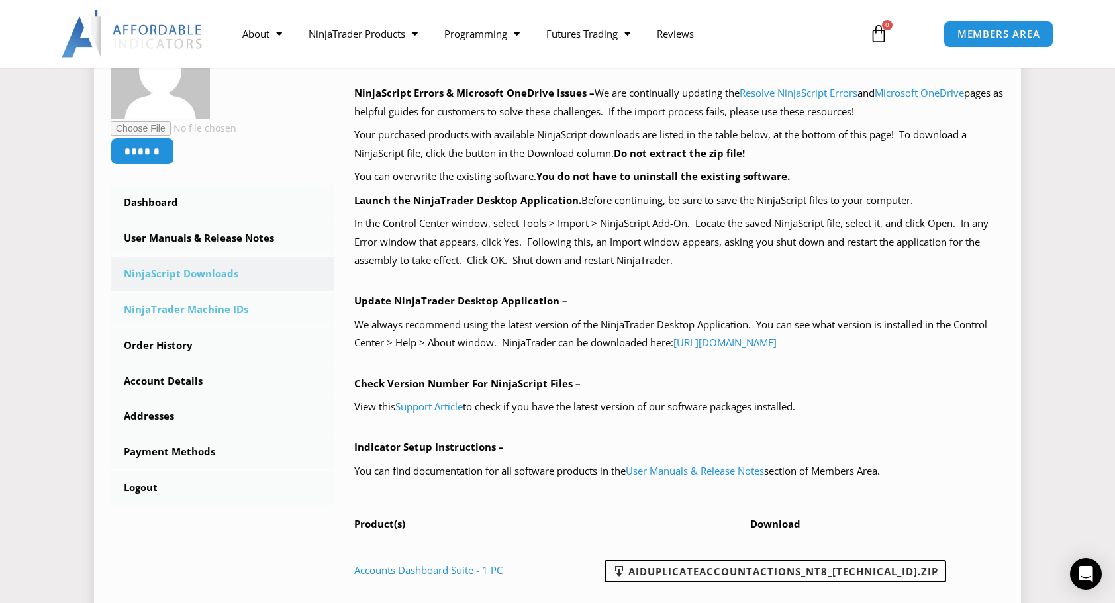
click at [171, 302] on link "NinjaTrader Machine IDs" at bounding box center [223, 310] width 224 height 34
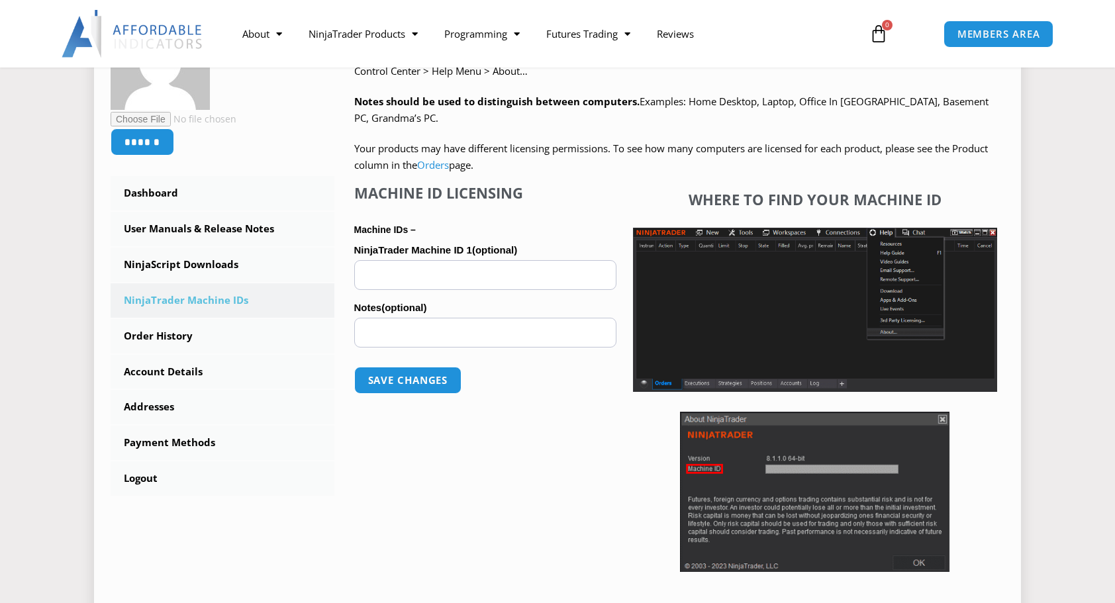
scroll to position [265, 0]
click at [399, 274] on input "NinjaTrader Machine ID 1 (optional)" at bounding box center [485, 275] width 262 height 30
paste input "**********"
type input "**********"
click at [409, 383] on button "Save changes" at bounding box center [407, 380] width 113 height 28
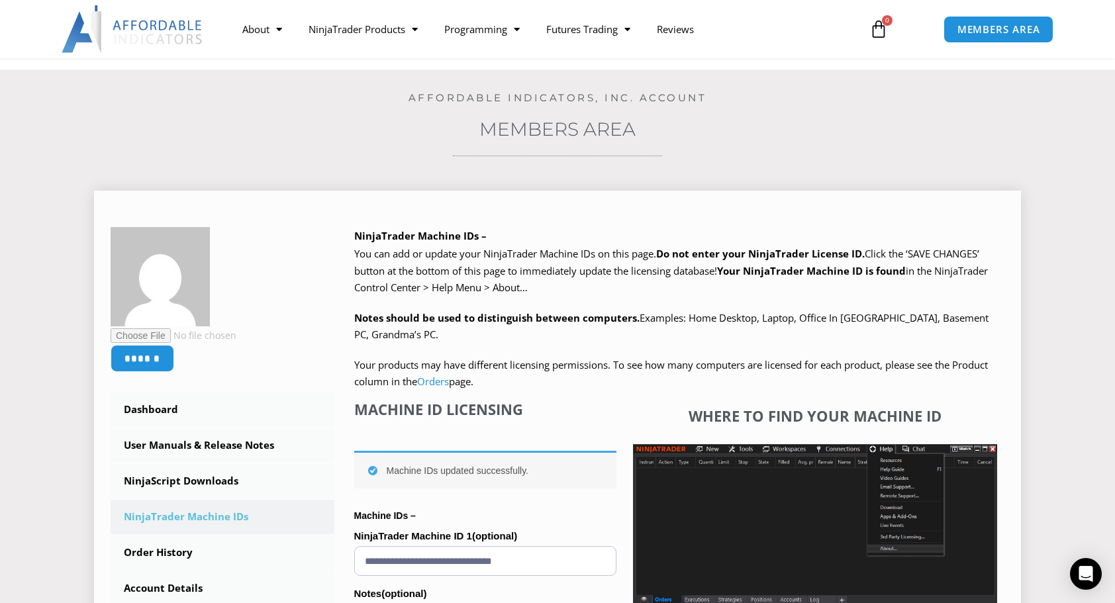
scroll to position [199, 0]
